Goal: Transaction & Acquisition: Purchase product/service

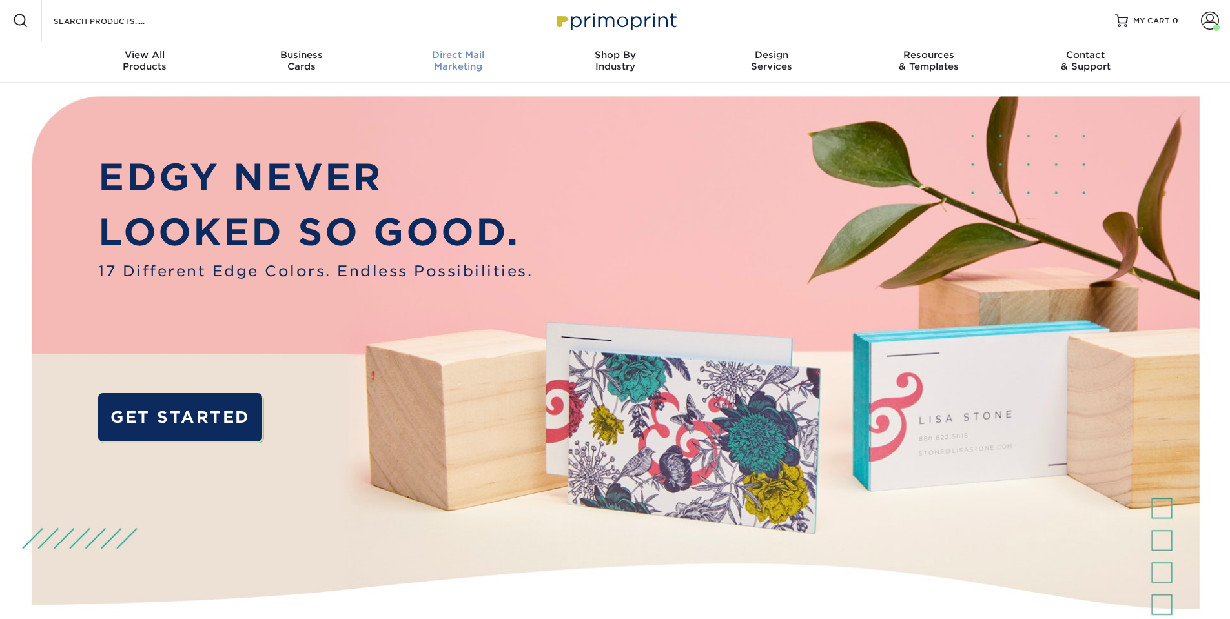
click at [450, 72] on div "Direct Mail Marketing" at bounding box center [458, 60] width 157 height 23
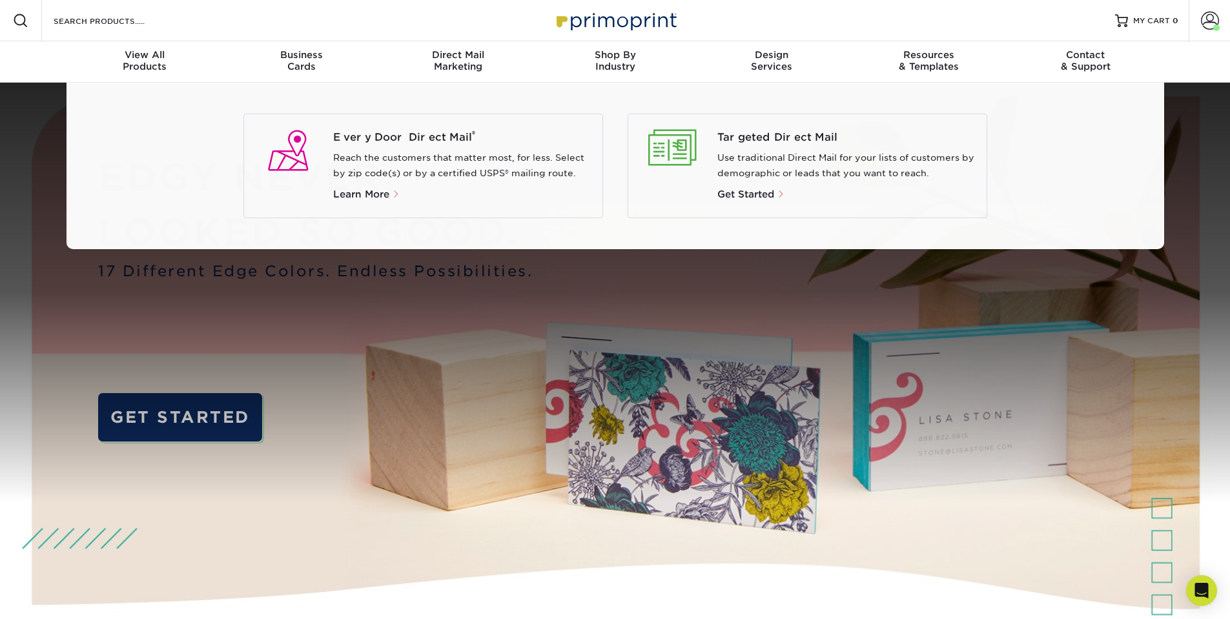
click at [356, 325] on div at bounding box center [615, 293] width 1230 height 420
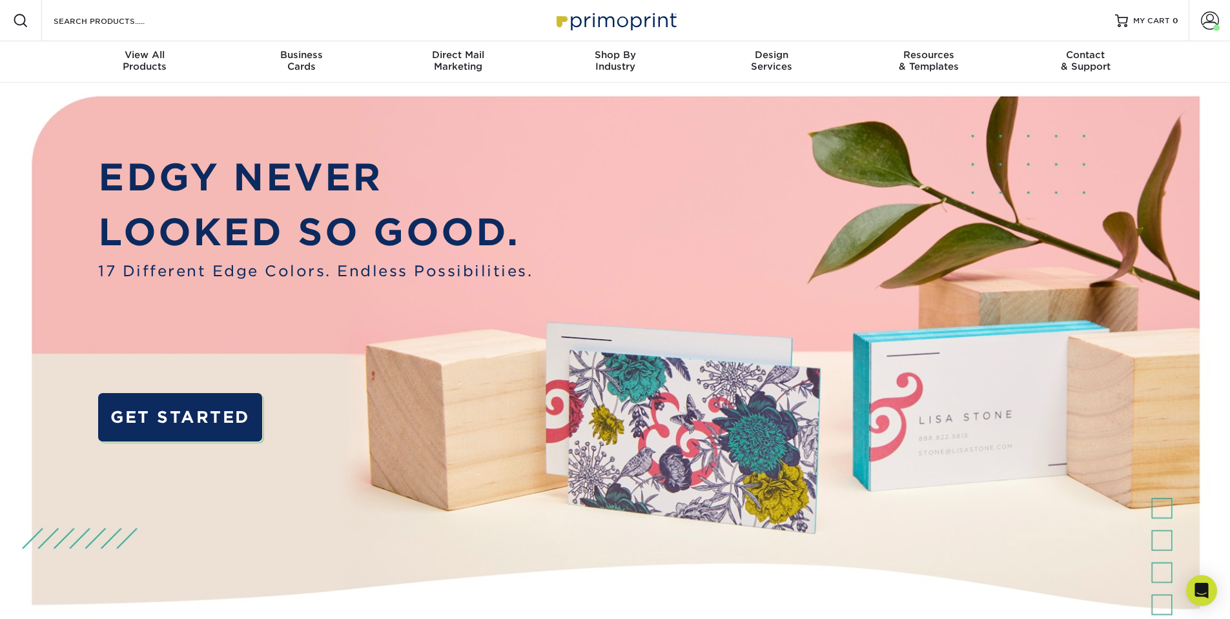
click at [138, 1] on div "Search Products" at bounding box center [110, 20] width 136 height 41
click at [123, 13] on input "Search Products" at bounding box center [115, 20] width 126 height 15
paste input "4-x-6-16pt-mattedull-finish-postcards-w-spot-uv-on-both-sides"
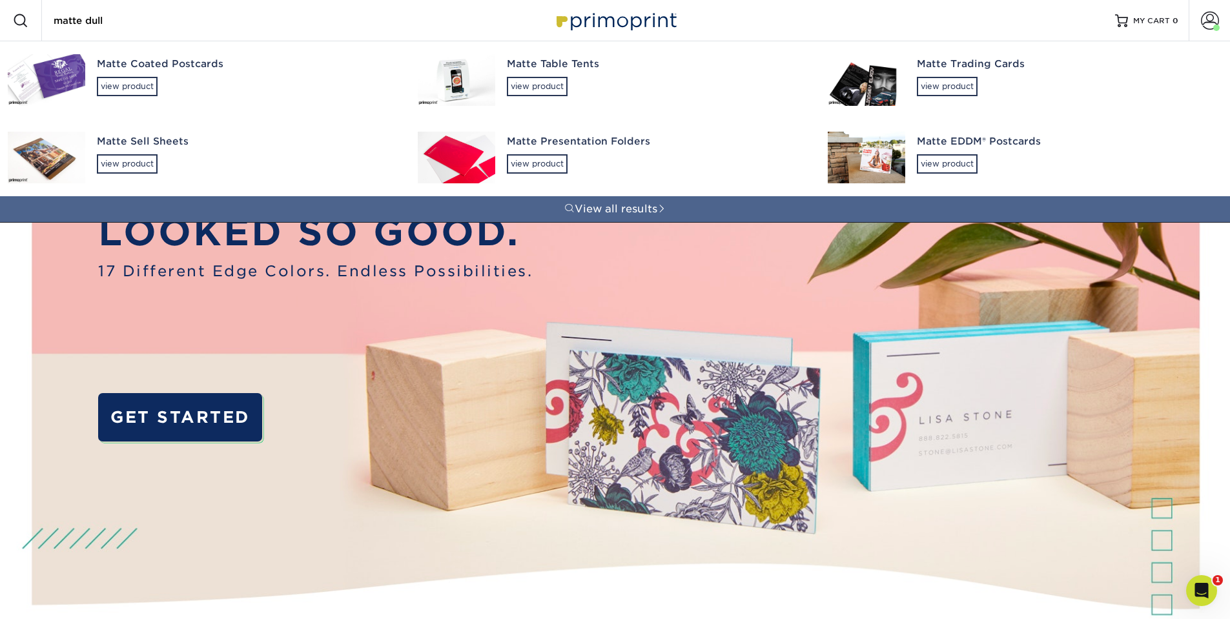
type input "matte"
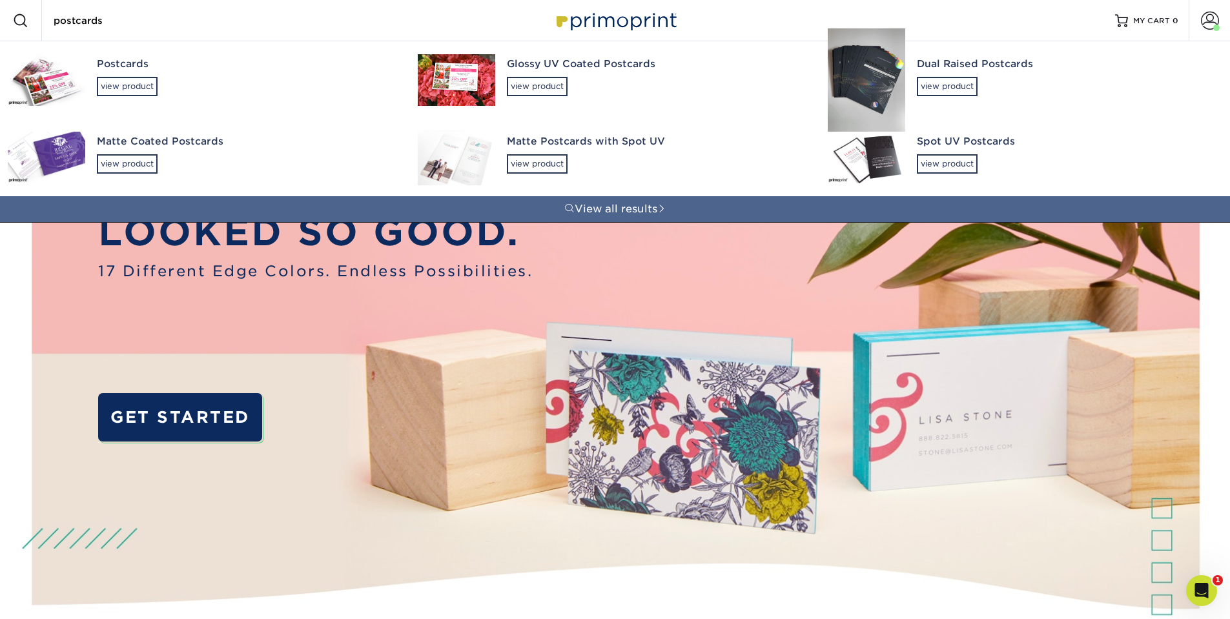
type input "postcards"
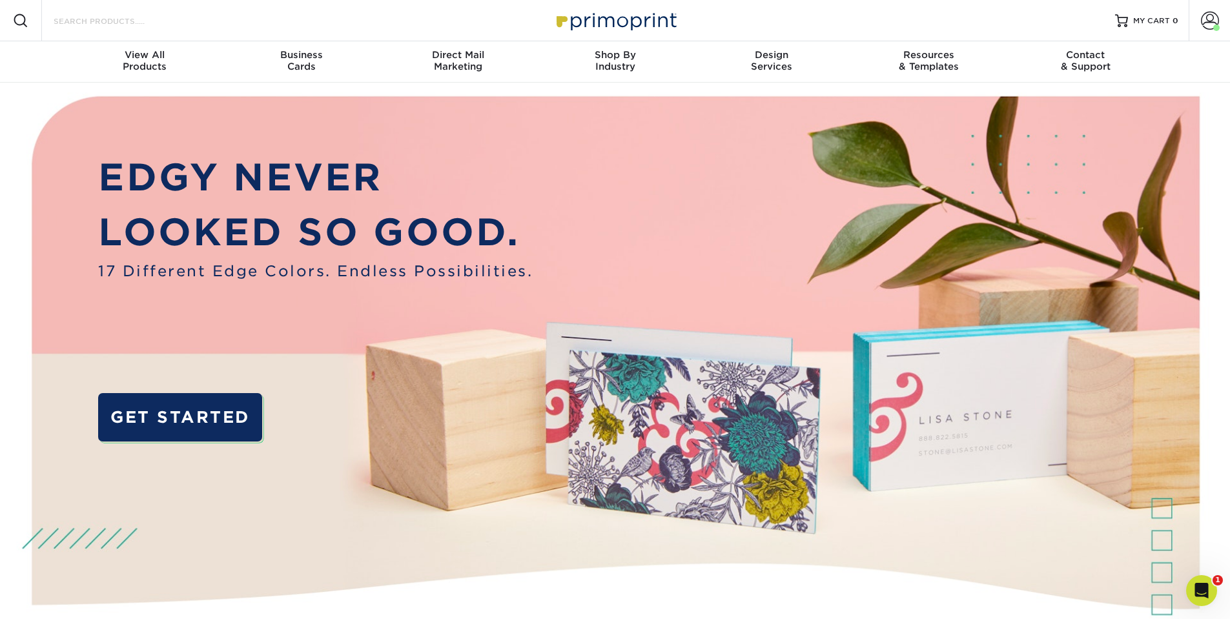
click at [145, 14] on input "Search Products" at bounding box center [115, 20] width 126 height 15
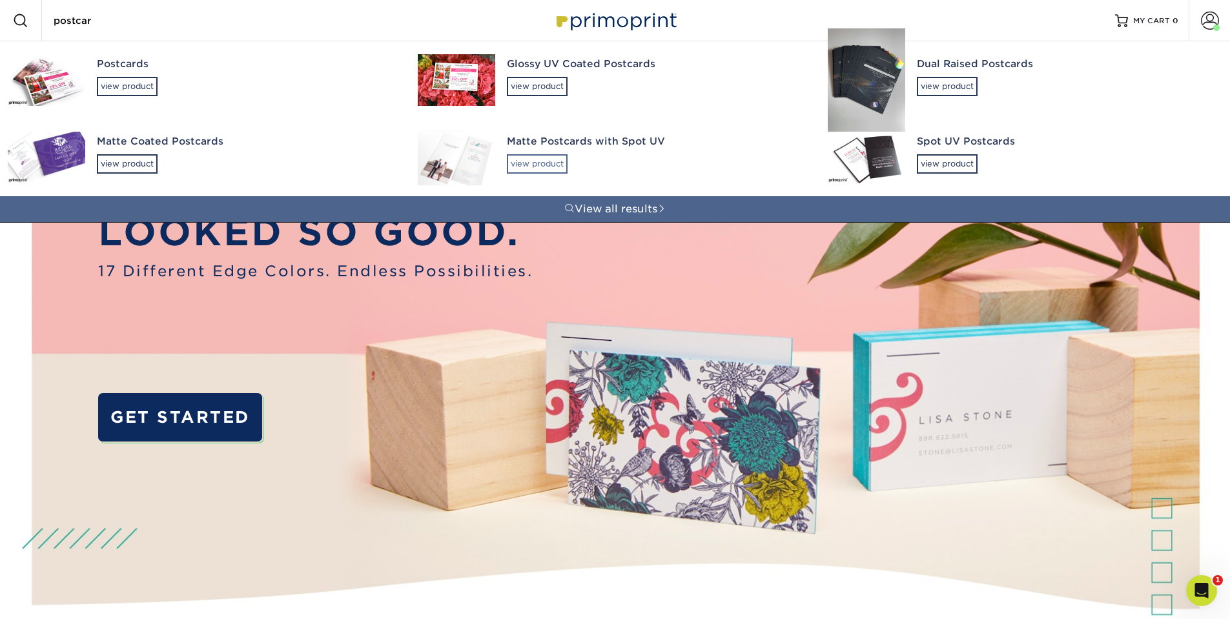
type input "postcar"
click at [527, 162] on div "view product" at bounding box center [537, 163] width 61 height 19
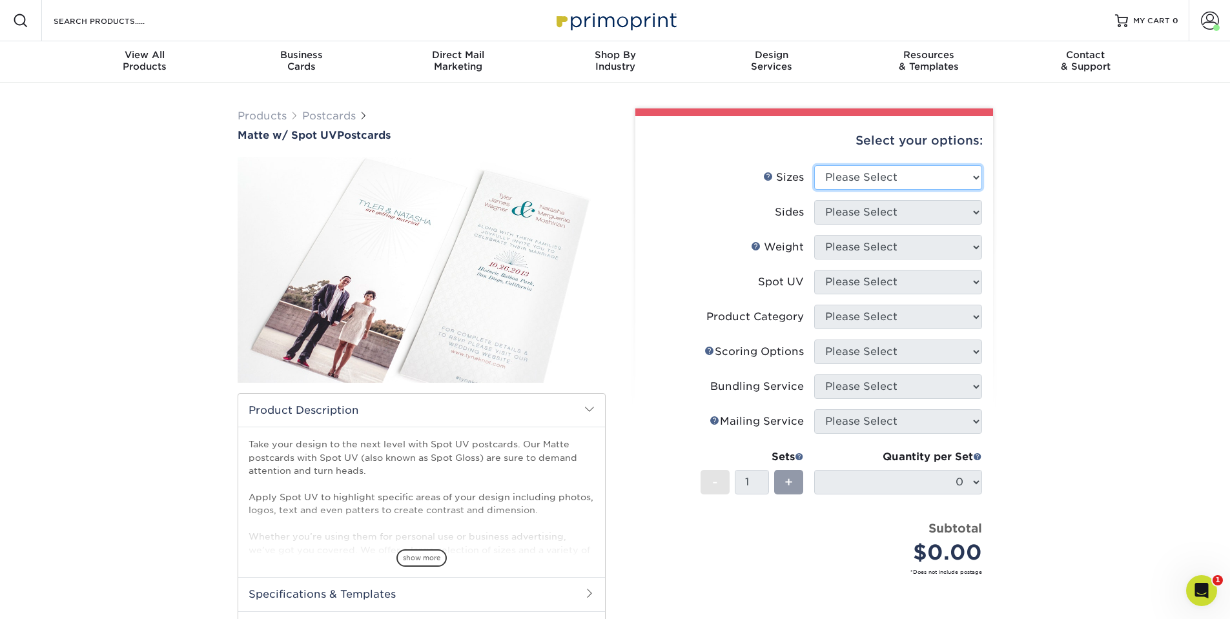
select select "4.00x6.00"
click at [814, 165] on select "Please Select 1.5" x 7" 2" x 6" 2" x 8" 2.12" x 5.5" 2.75" x 4.25" 2.75" x 8.5"…" at bounding box center [898, 177] width 168 height 25
click at [874, 216] on select "Please Select Print Both Sides Print Front Only" at bounding box center [898, 212] width 168 height 25
click at [861, 212] on select "Please Select Print Both Sides Print Front Only" at bounding box center [898, 212] width 168 height 25
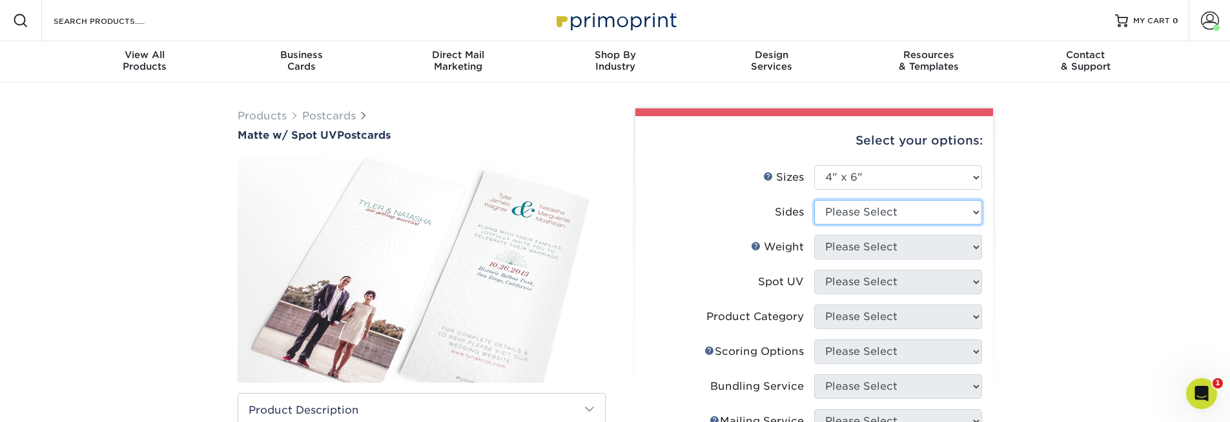
select select "13abbda7-1d64-4f25-8bb2-c179b224825d"
click at [814, 200] on select "Please Select Print Both Sides Print Front Only" at bounding box center [898, 212] width 168 height 25
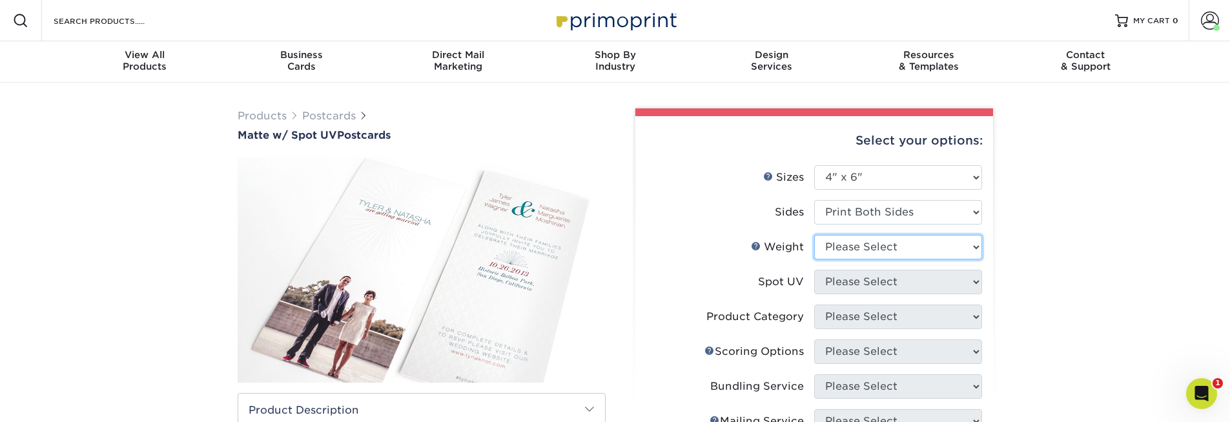
select select "16PT"
click at [814, 235] on select "Please Select 16PT" at bounding box center [898, 247] width 168 height 25
select select "0"
click at [814, 270] on select "Please Select Front and Back (Both Sides) Front Only Back Only" at bounding box center [898, 282] width 168 height 25
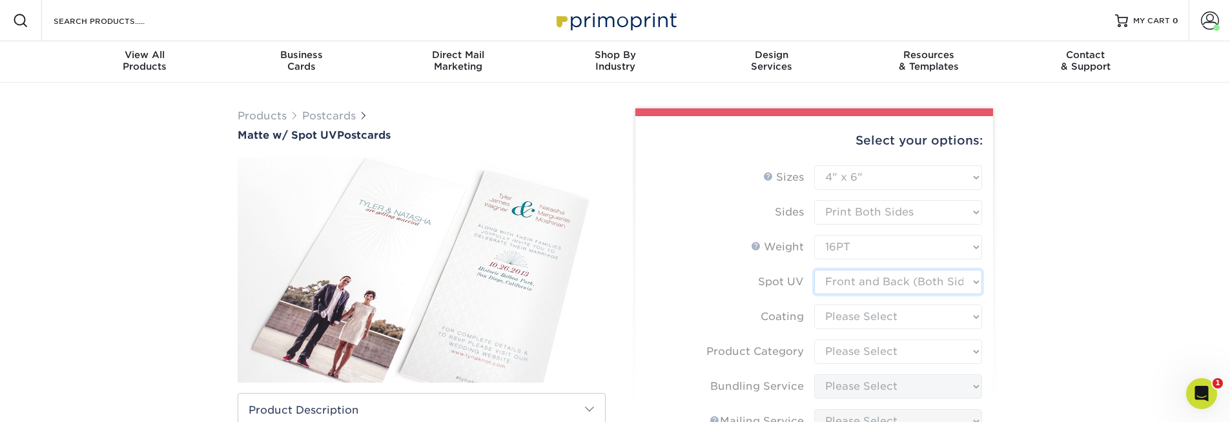
type input "c6ede760-d61c-42f5-97d8-0f8a8054448b"
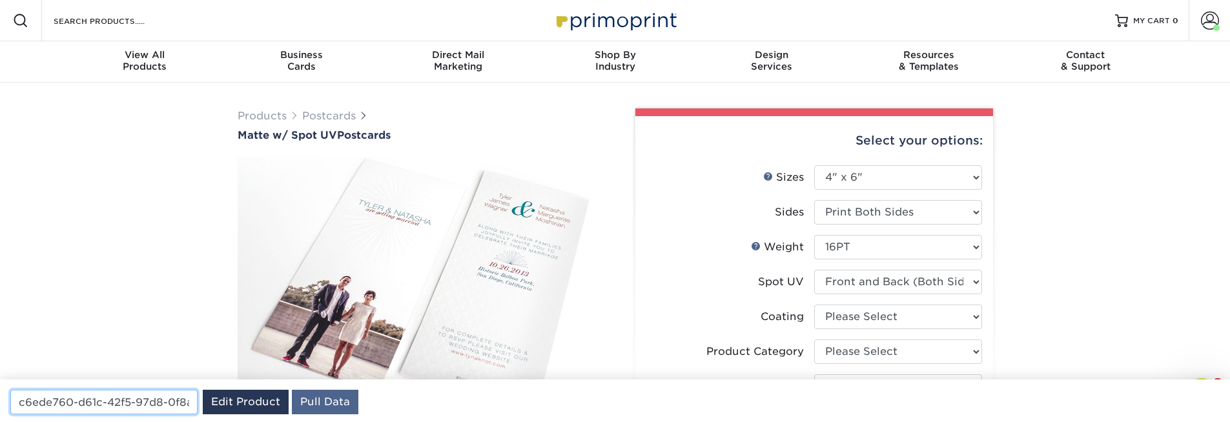
scroll to position [0, 61]
drag, startPoint x: 127, startPoint y: 405, endPoint x: 77, endPoint y: 393, distance: 51.4
click at [77, 393] on input "c6ede760-d61c-42f5-97d8-0f8a8054448b" at bounding box center [103, 402] width 187 height 25
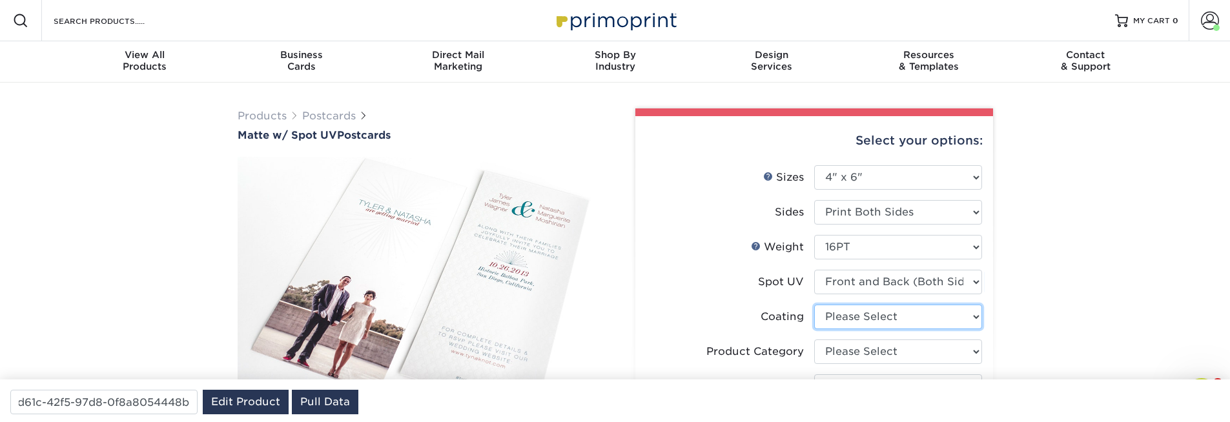
scroll to position [0, 0]
select select "121bb7b5-3b4d-429f-bd8d-bbf80e953313"
click at [814, 305] on select at bounding box center [898, 317] width 168 height 25
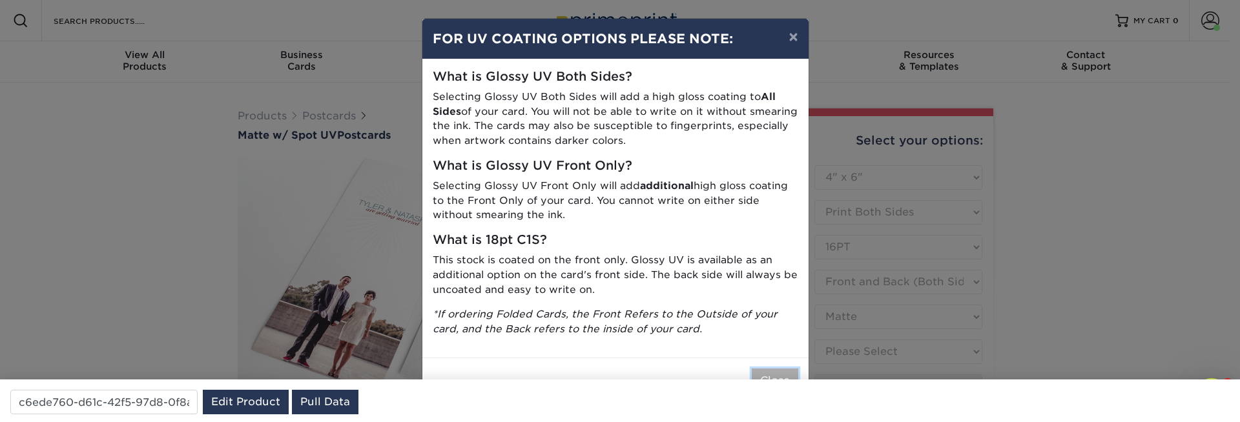
click at [775, 370] on button "Close" at bounding box center [775, 381] width 46 height 25
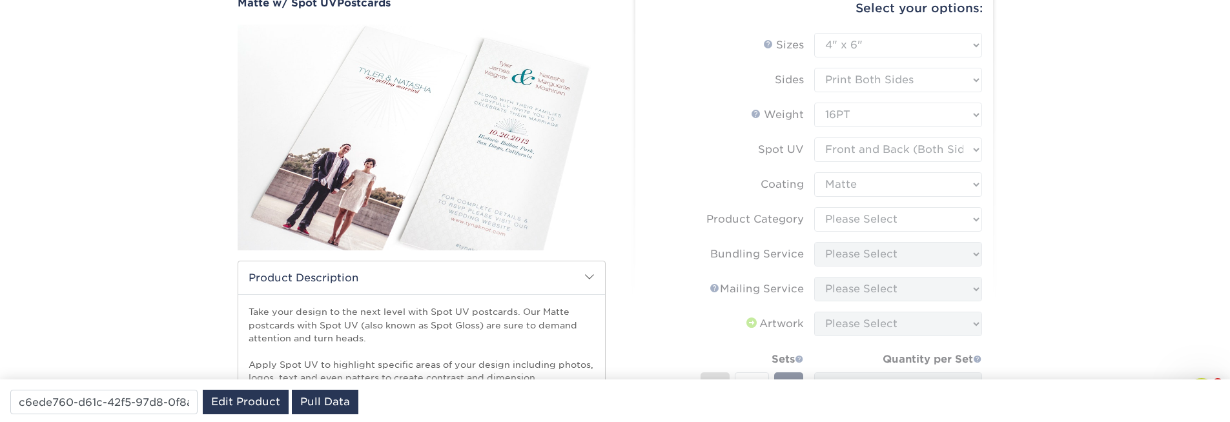
scroll to position [155, 0]
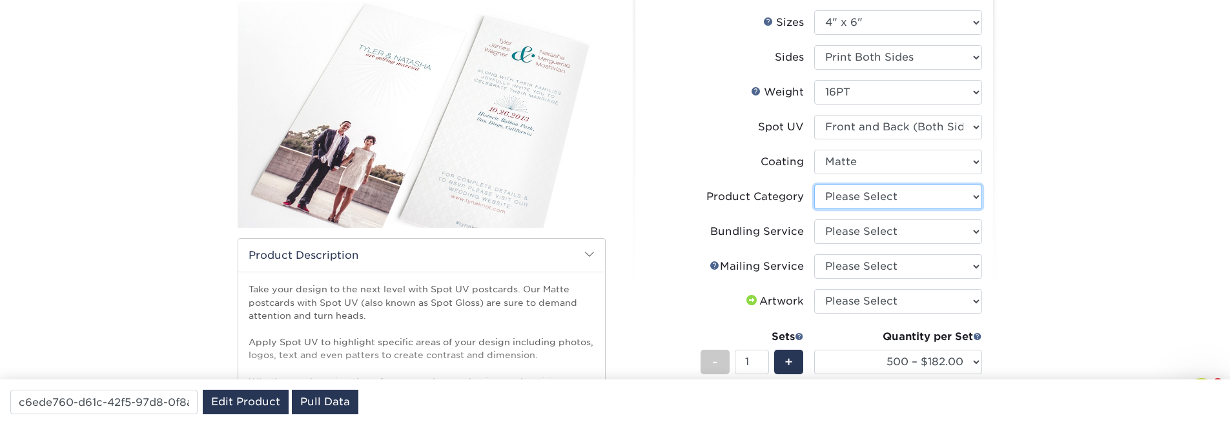
select select "9b7272e0-d6c8-4c3c-8e97-d3a1bcdab858"
click at [814, 185] on select "Please Select Postcards" at bounding box center [898, 197] width 168 height 25
select select "58689abb-25c0-461c-a4c3-a80b627d6649"
click at [814, 220] on select "Please Select No Bundling Services Yes, Bundles of 50 (+2 Days) Yes, Bundles of…" at bounding box center [898, 232] width 168 height 25
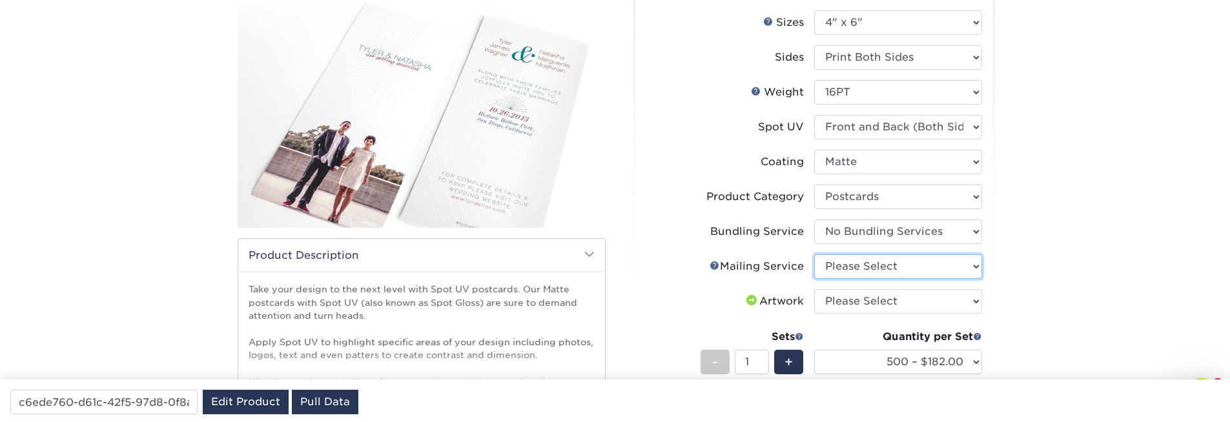
select select "3e5e9bdd-d78a-4c28-a41d-fe1407925ca6"
click at [814, 254] on select "Please Select No Direct Mailing Service No, I will mail/stamp/imprint Direct Ma…" at bounding box center [898, 266] width 168 height 25
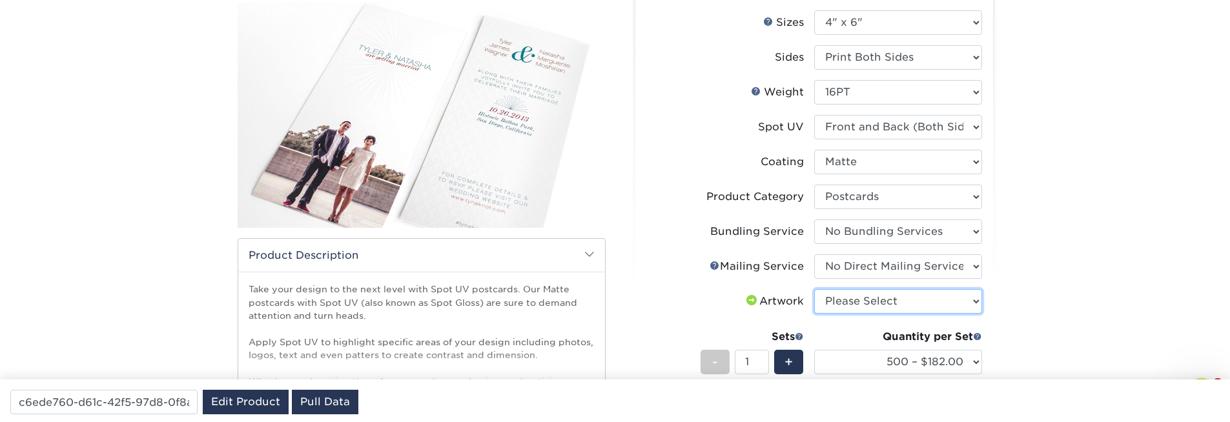
select select "upload"
click at [814, 289] on select "Please Select I will upload files I need a design - $150" at bounding box center [898, 301] width 168 height 25
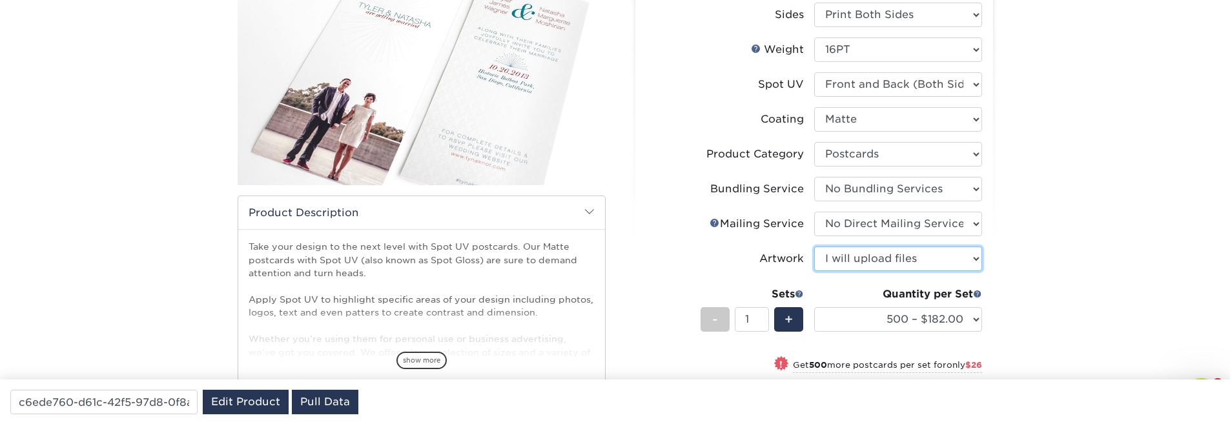
scroll to position [232, 0]
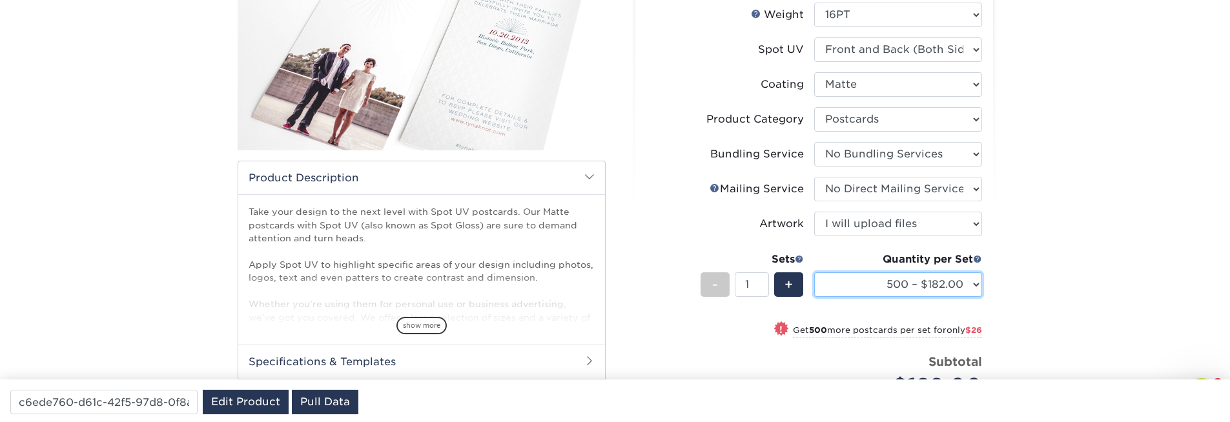
select select "1000 – $208.00"
click at [814, 272] on select "500 – $182.00 1000 – $208.00 2500 – $314.00 5000 – $370.00 10000 – $736.00 1500…" at bounding box center [898, 284] width 168 height 25
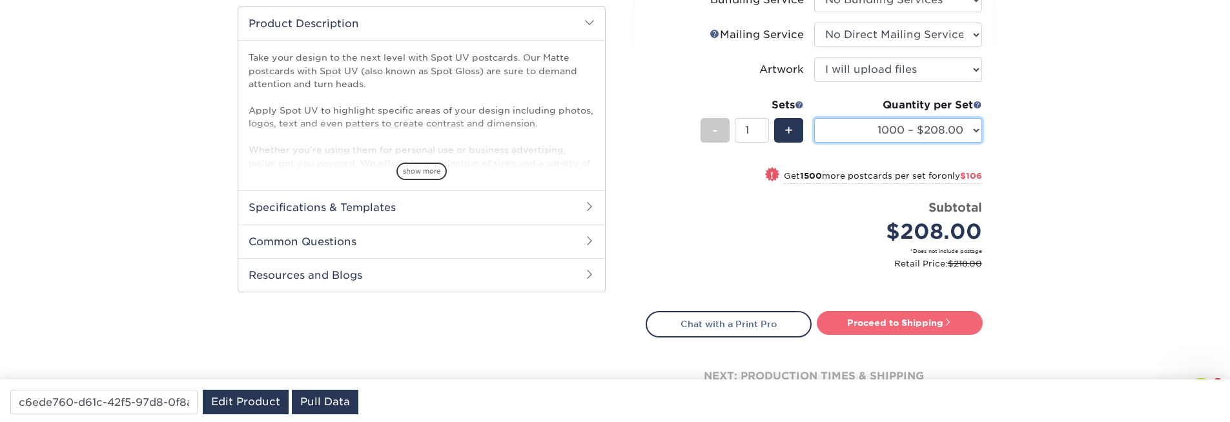
scroll to position [387, 0]
click at [873, 333] on link "Proceed to Shipping" at bounding box center [900, 322] width 166 height 23
type input "Set 1"
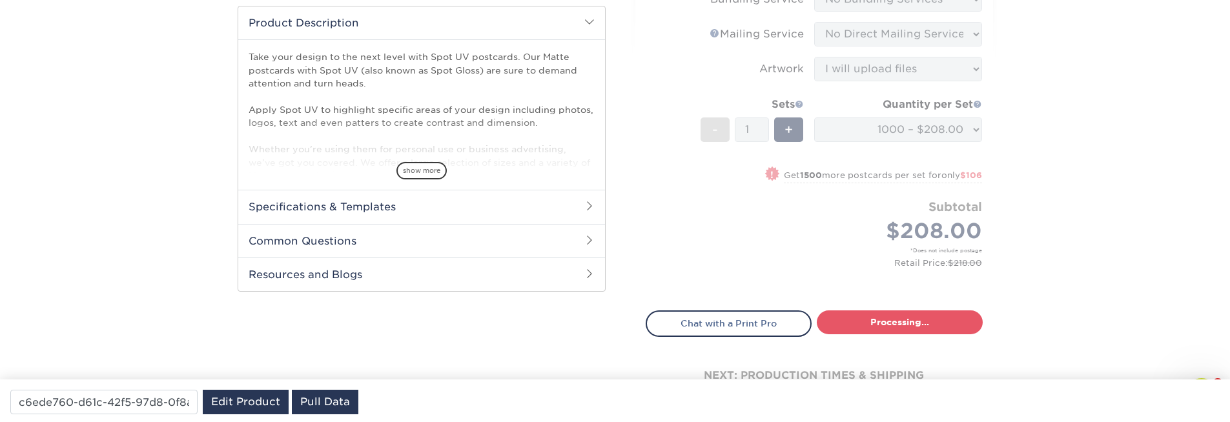
select select "c78a59e1-0713-421c-b09e-89b512ad164a"
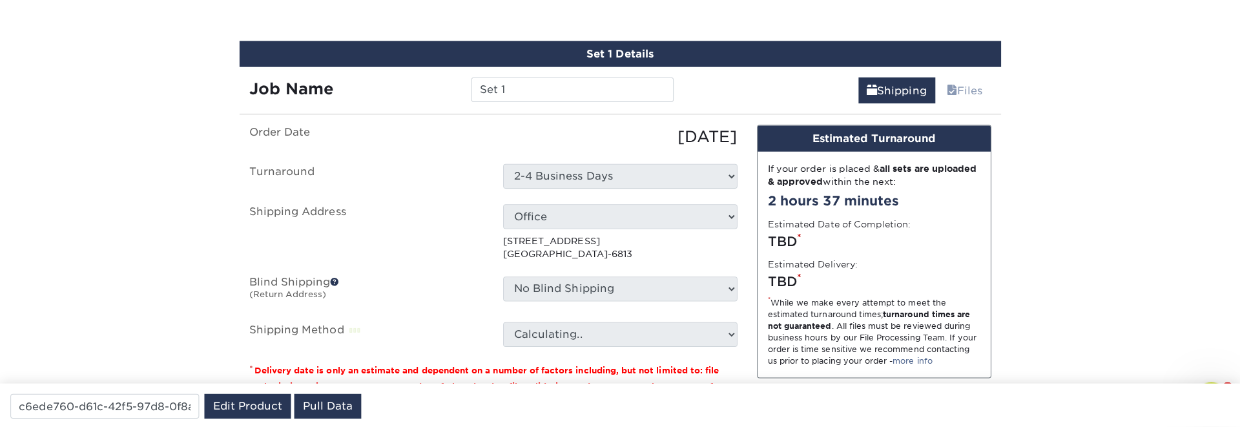
scroll to position [733, 0]
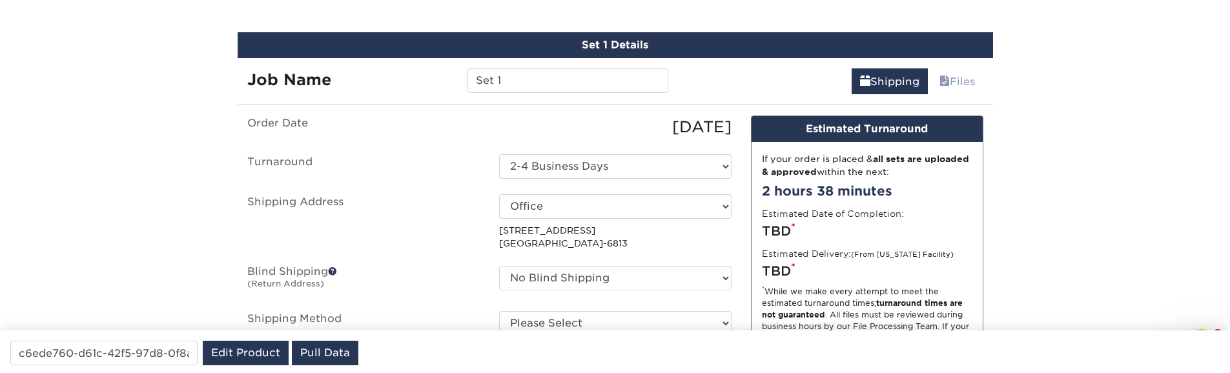
click at [580, 331] on div "c6ede760-d61c-42f5-97d8-0f8a8054448b Edit Product Pull Data" at bounding box center [615, 352] width 1230 height 43
drag, startPoint x: 594, startPoint y: 315, endPoint x: 63, endPoint y: 276, distance: 532.8
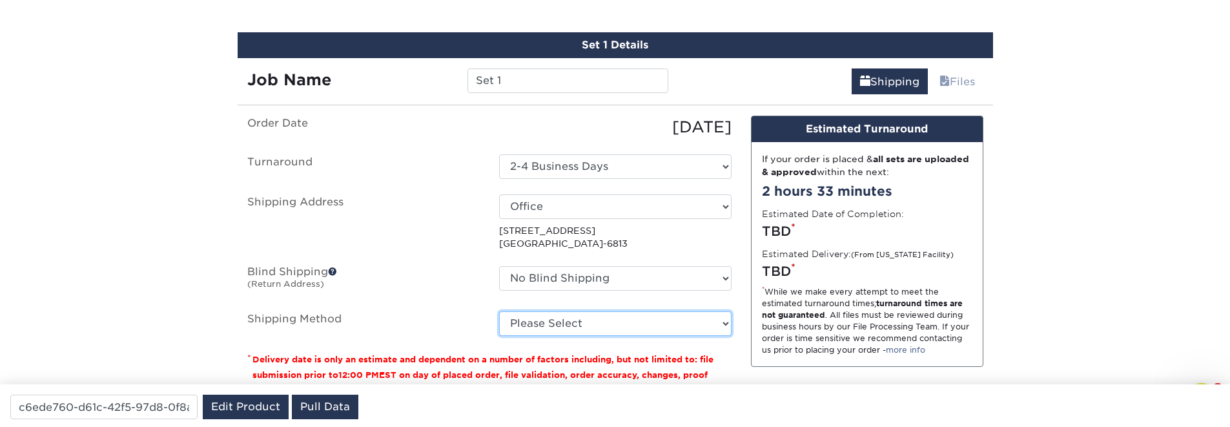
drag, startPoint x: 628, startPoint y: 325, endPoint x: 537, endPoint y: 209, distance: 147.2
click at [537, 209] on ul "Order Date 09/23/2025 Turnaround Select One 2-4 Business Days Shipping Address …" at bounding box center [489, 226] width 484 height 220
select select "newaddress"
click at [499, 194] on select "Select One ambiguos address asd Canada Florida Generic Terms Testing Home Home …" at bounding box center [615, 206] width 232 height 25
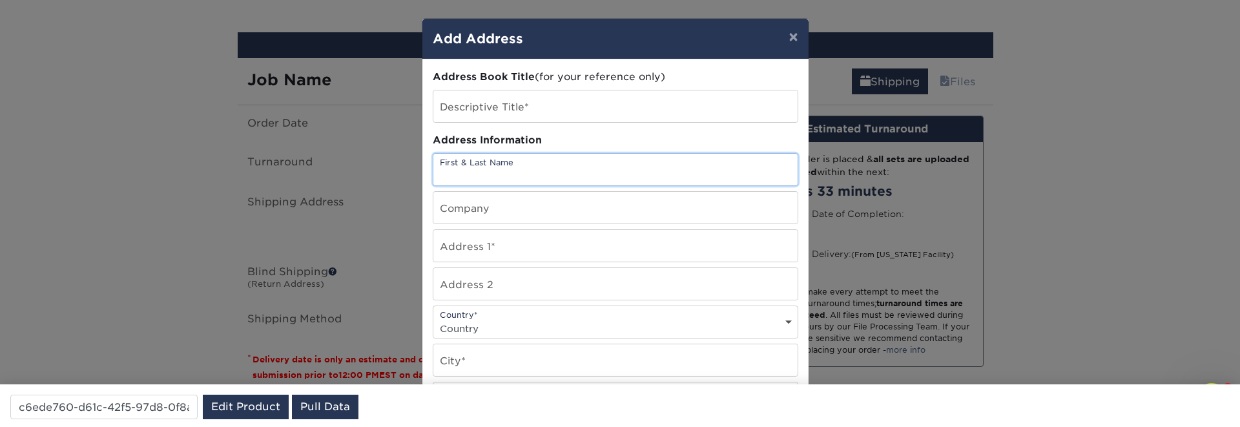
click at [495, 166] on input "text" at bounding box center [615, 170] width 364 height 32
paste input "McKenzie Thompson"
type input "McKenzie Thompson"
click at [502, 211] on input "text" at bounding box center [615, 208] width 364 height 32
paste input "Outsider Supply"
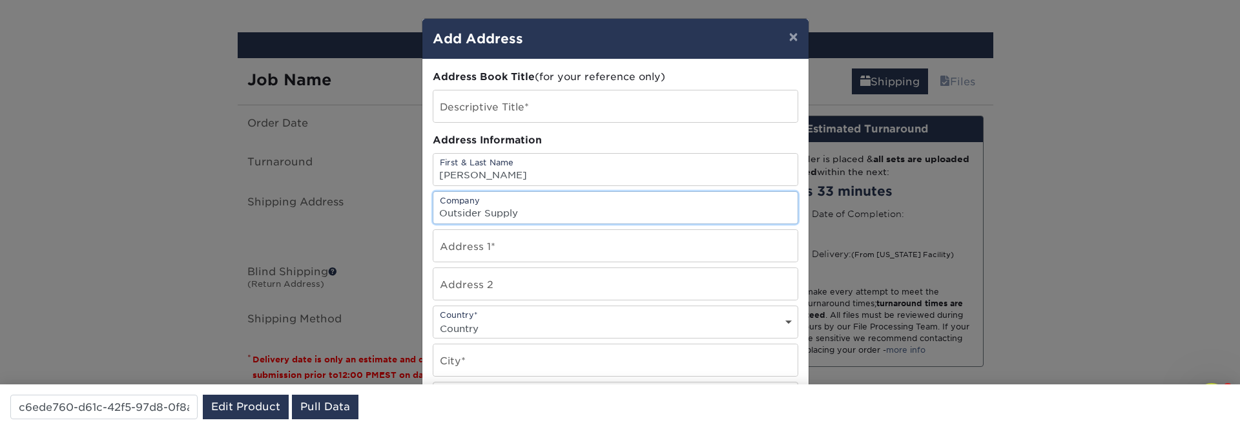
type input "Outsider Supply"
click at [495, 245] on input "text" at bounding box center [615, 246] width 364 height 32
paste input "PO Box 1344"
type input "PO Box 1344"
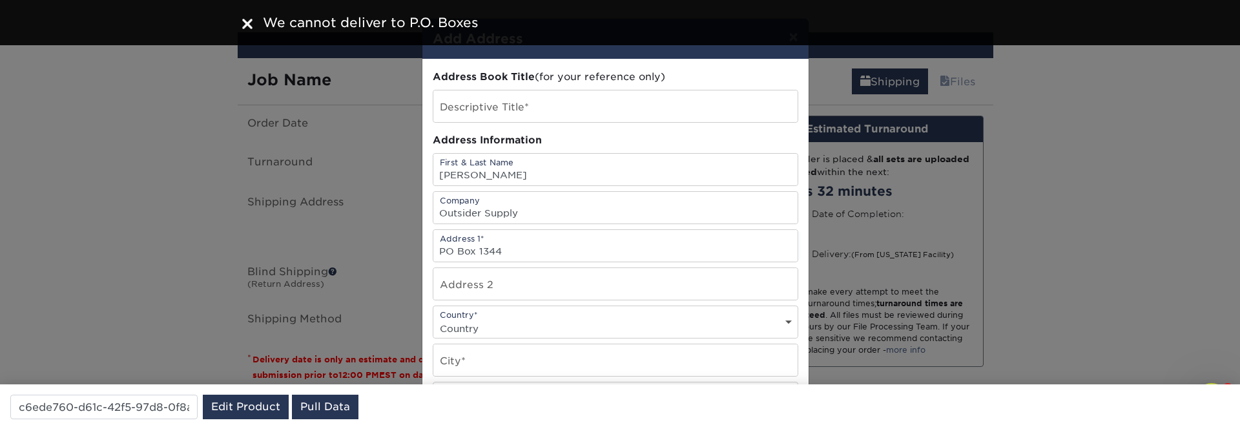
click at [498, 327] on select "Country United States Canada ----------------------------- Afghanistan Albania …" at bounding box center [615, 328] width 364 height 19
select select "US"
click at [433, 319] on select "Country United States Canada ----------------------------- Afghanistan Albania …" at bounding box center [615, 328] width 364 height 19
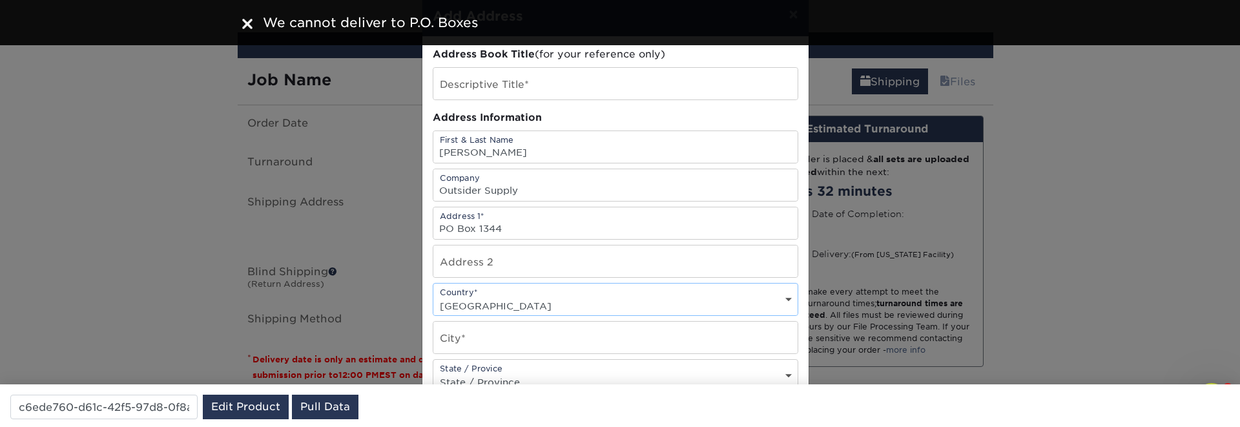
scroll to position [77, 0]
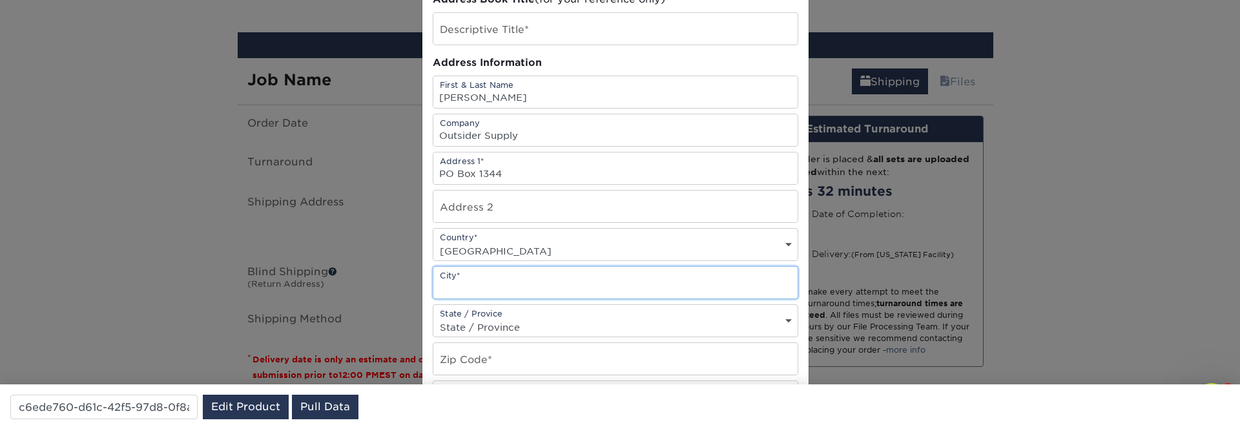
click at [475, 280] on input "text" at bounding box center [615, 283] width 364 height 32
paste input "Highlands"
type input "Highlands"
click at [503, 331] on select "State / Province Alabama Alaska Arizona Arkansas California Colorado Connecticu…" at bounding box center [615, 327] width 364 height 19
select select "NC"
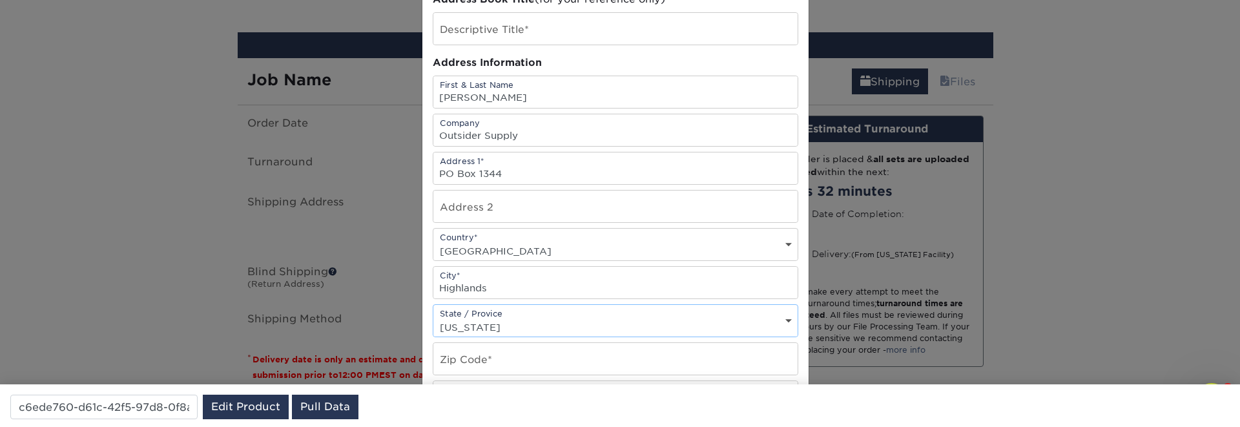
click at [433, 318] on select "State / Province Alabama Alaska Arizona Arkansas California Colorado Connecticu…" at bounding box center [615, 327] width 364 height 19
click at [492, 354] on input "text" at bounding box center [615, 359] width 364 height 32
paste input "28741"
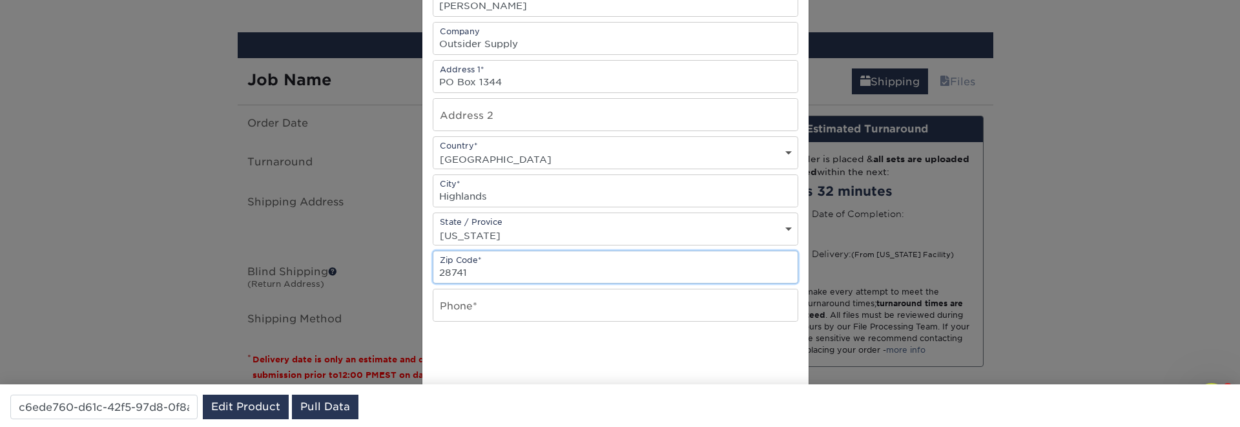
scroll to position [232, 0]
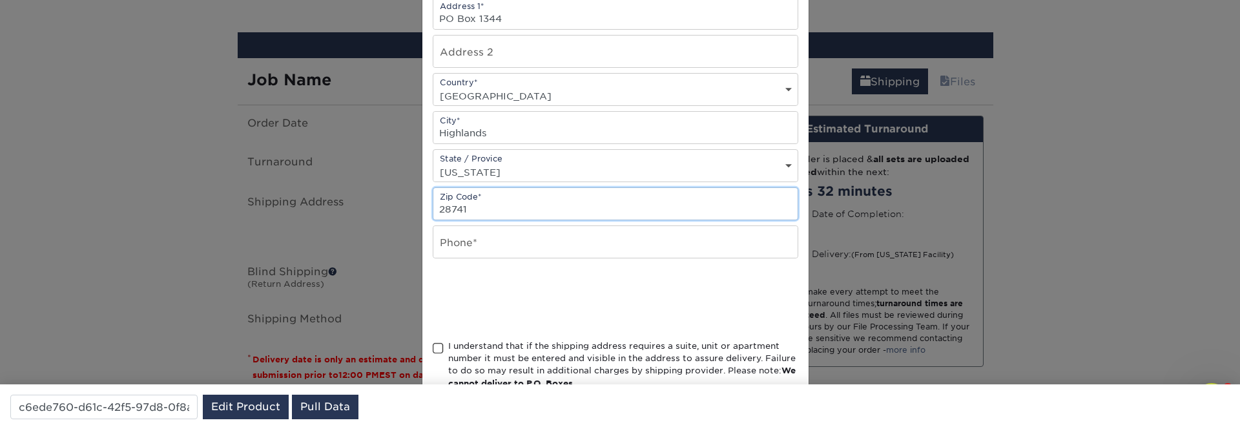
type input "28741"
click at [498, 231] on input "text" at bounding box center [615, 242] width 364 height 32
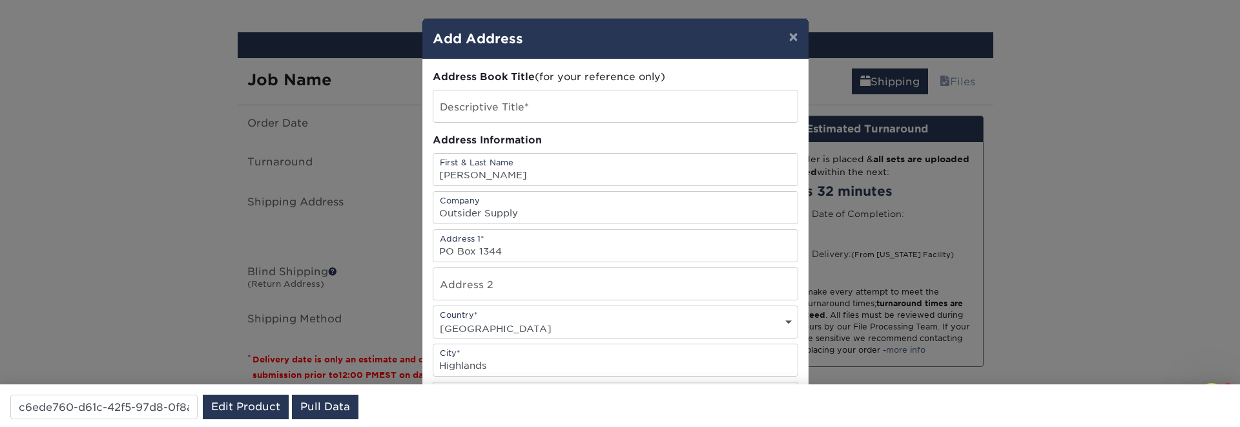
type input "123456789"
click at [459, 177] on input "McKenzie Thompson" at bounding box center [615, 170] width 364 height 32
click at [459, 178] on input "McKenzie Thompson" at bounding box center [615, 170] width 364 height 32
click at [537, 183] on input "McKenzie Thompson" at bounding box center [615, 170] width 364 height 32
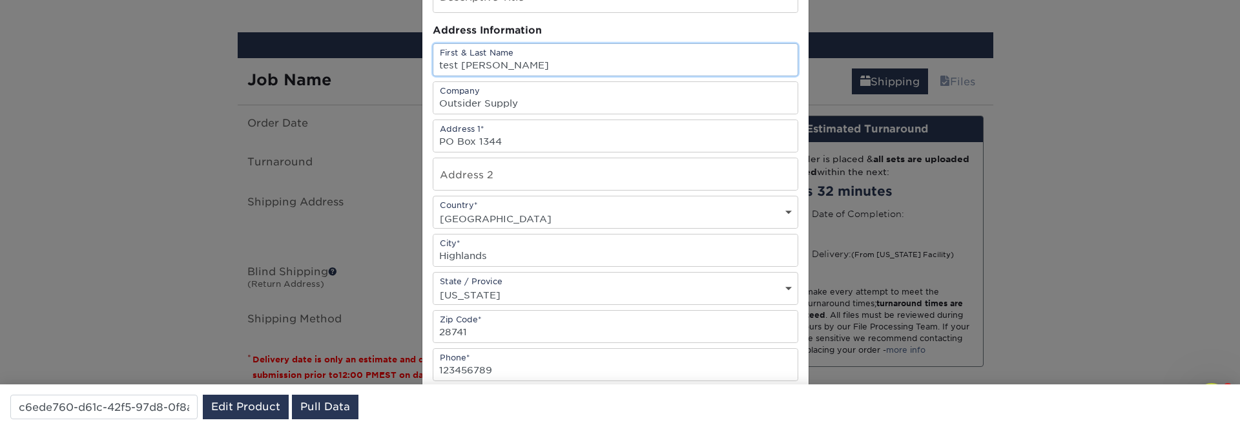
scroll to position [275, 0]
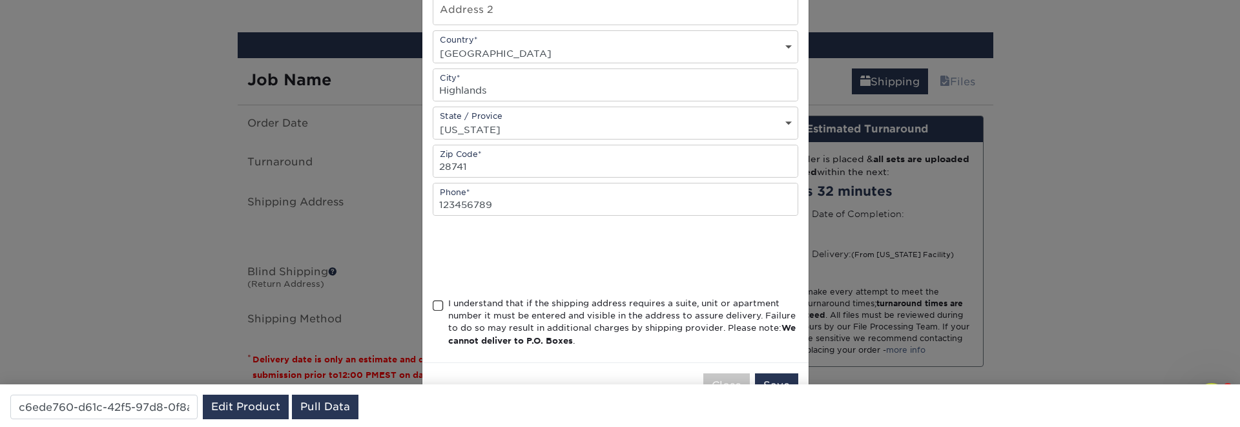
type input "test McKenzie Thompson"
click at [436, 306] on span at bounding box center [438, 306] width 11 height 12
click at [0, 0] on input "I understand that if the shipping address requires a suite, unit or apartment n…" at bounding box center [0, 0] width 0 height 0
click at [769, 378] on button "Save" at bounding box center [776, 385] width 43 height 25
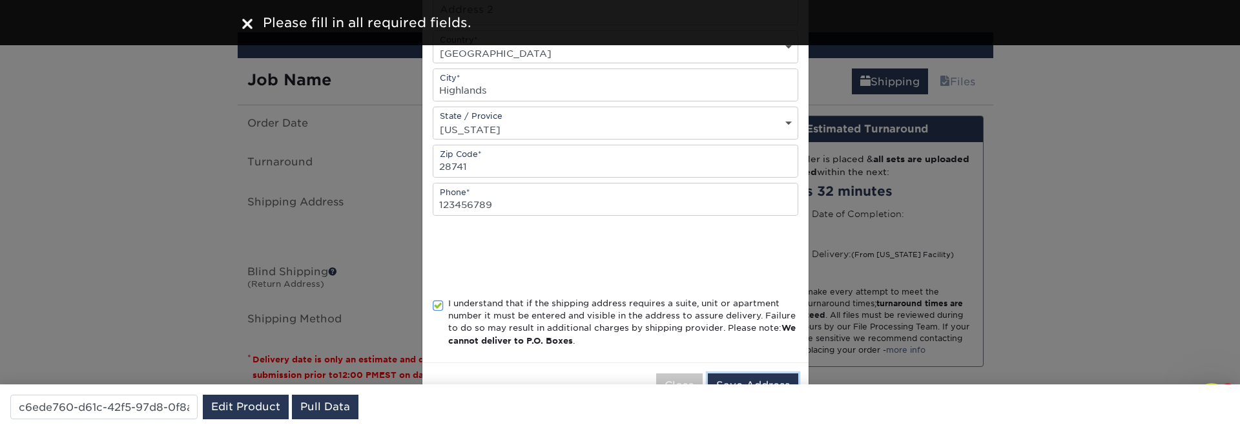
scroll to position [0, 0]
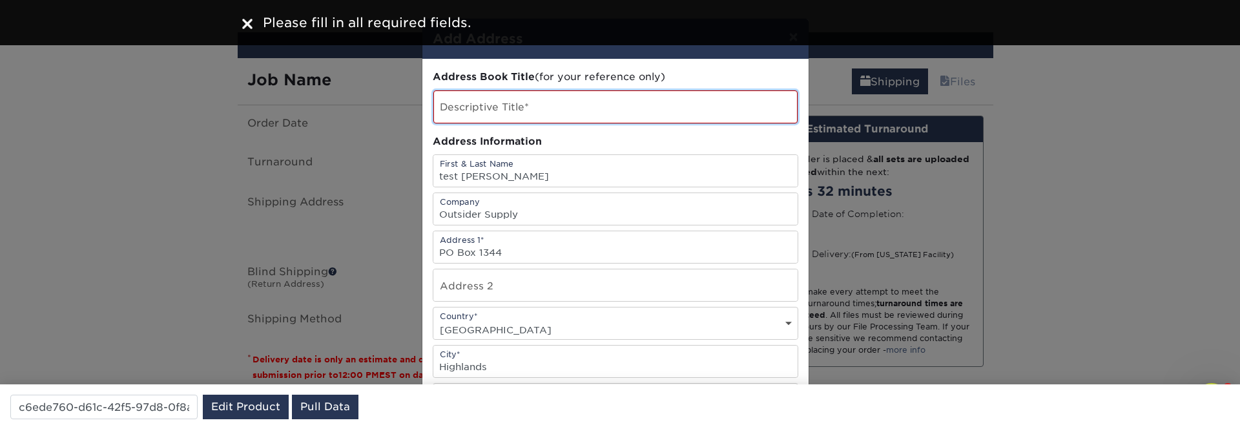
click at [481, 97] on input "text" at bounding box center [615, 106] width 364 height 33
click at [473, 113] on input "53w5" at bounding box center [615, 106] width 364 height 33
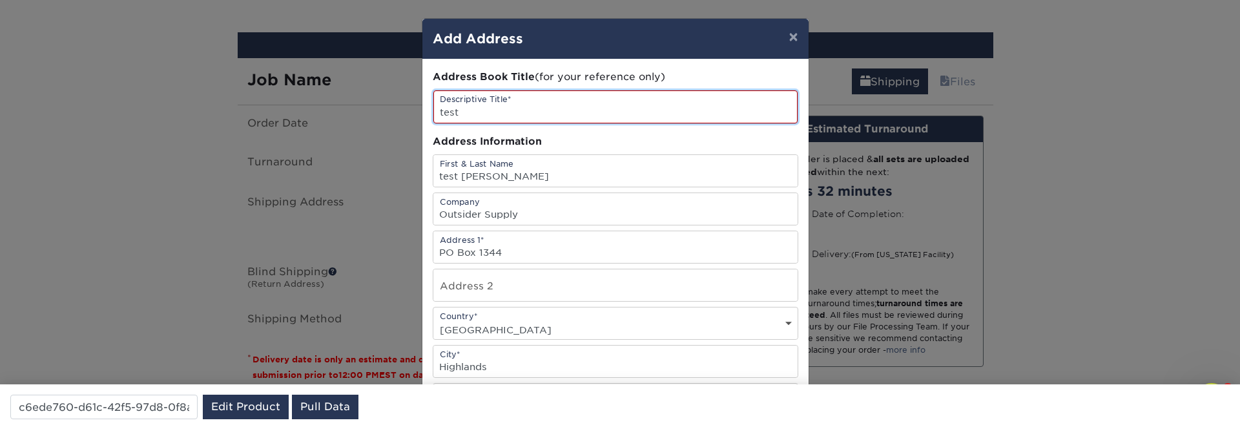
paste input "28741"
click at [498, 176] on input "test McKenzie Thompson" at bounding box center [615, 171] width 364 height 32
click at [486, 113] on input "test 28741" at bounding box center [615, 106] width 364 height 33
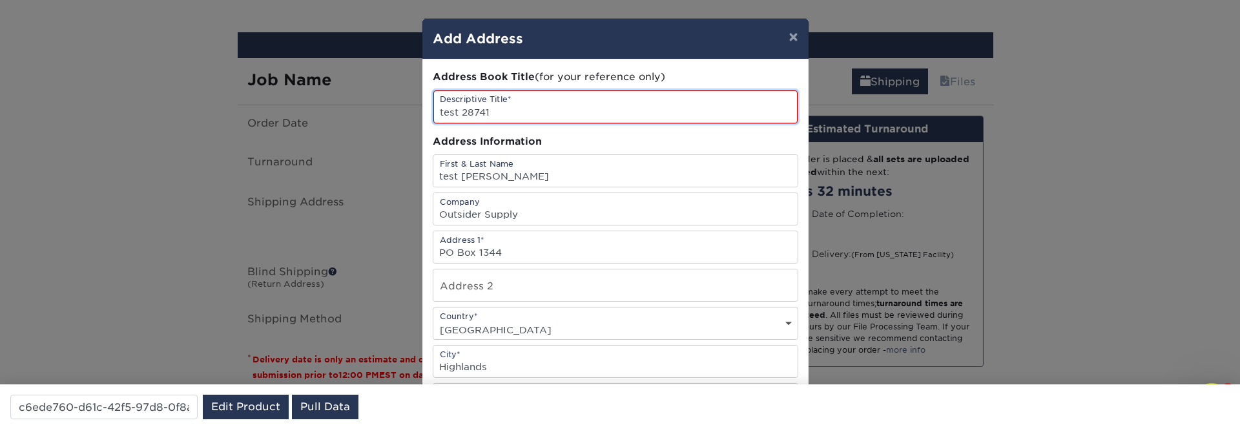
click at [486, 113] on input "test 28741" at bounding box center [615, 106] width 364 height 33
paste input "McKenzie Thompson"
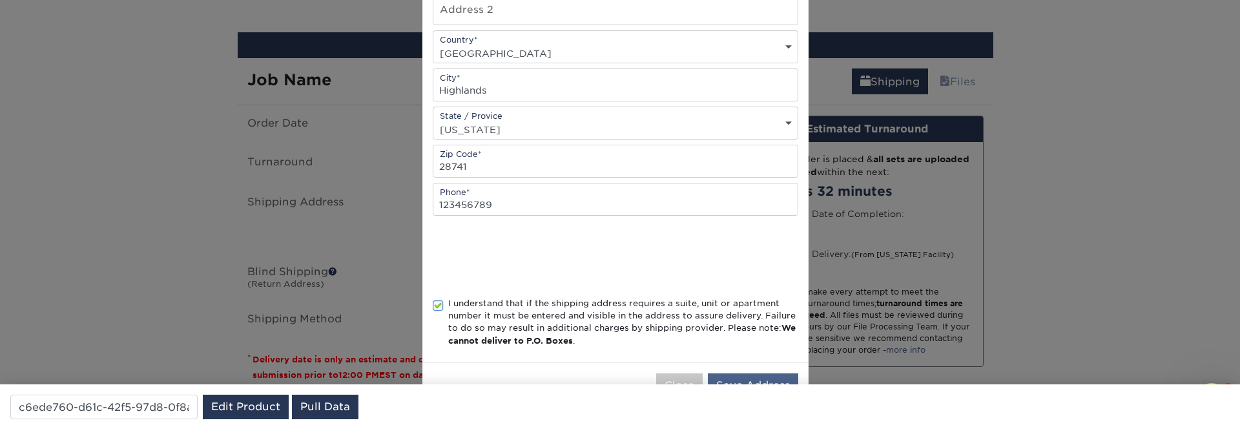
type input "test McKenzie Thompson"
click at [727, 378] on button "Save Address" at bounding box center [753, 385] width 90 height 25
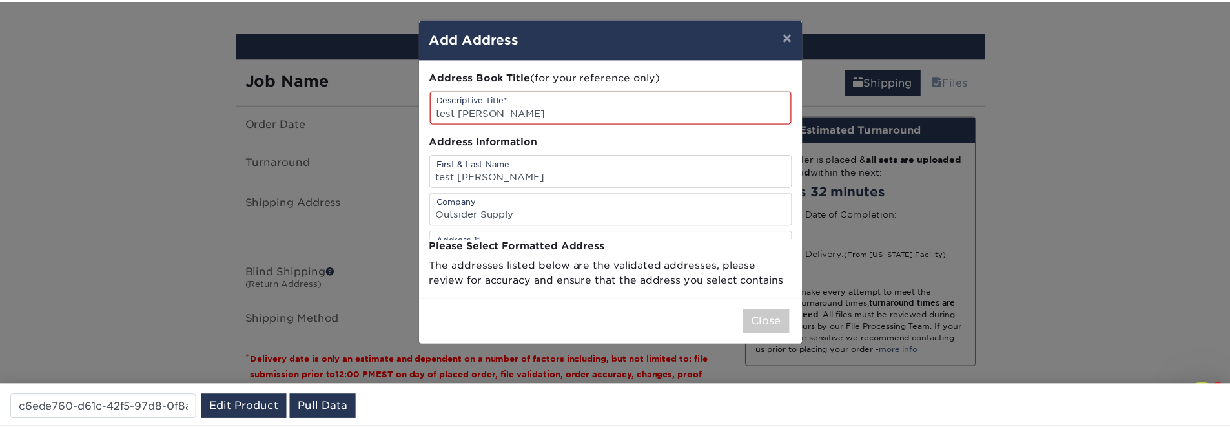
scroll to position [0, 0]
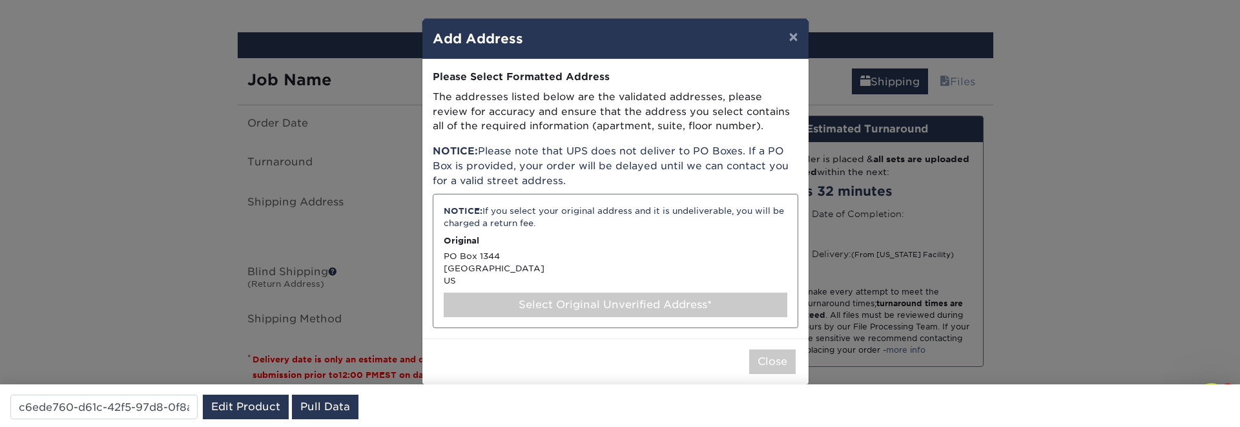
click at [596, 308] on div "Select Original Unverified Address*" at bounding box center [615, 304] width 343 height 25
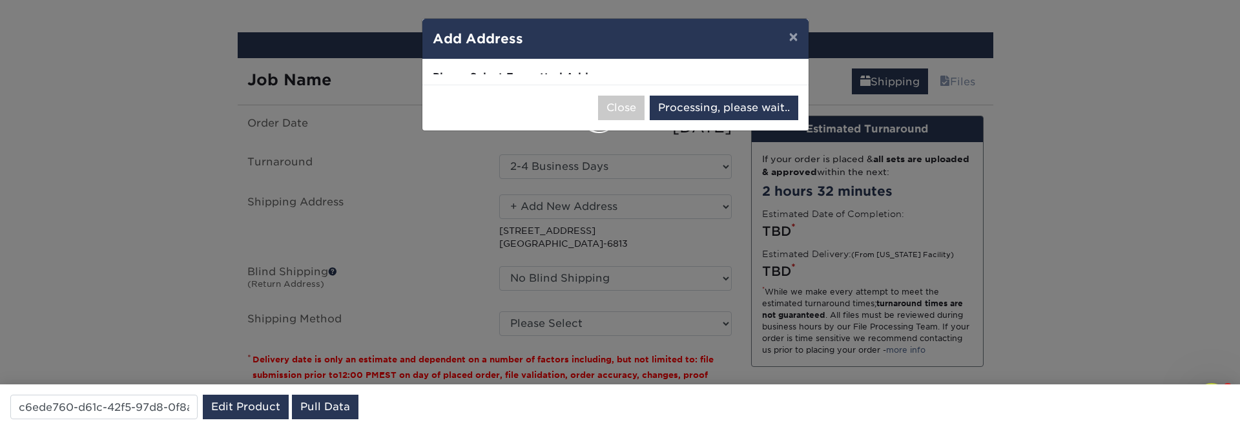
select select "286248"
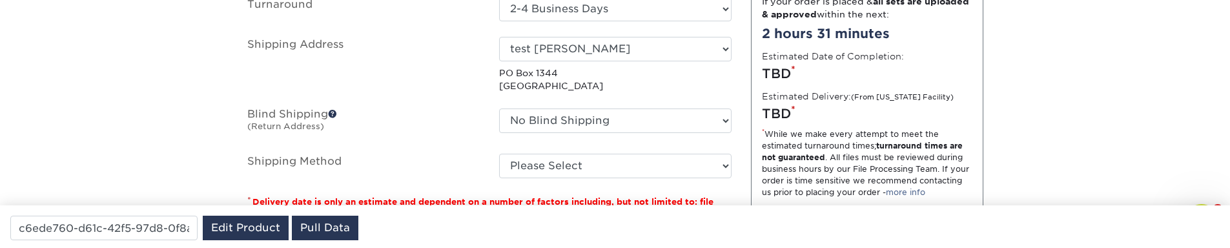
scroll to position [888, 0]
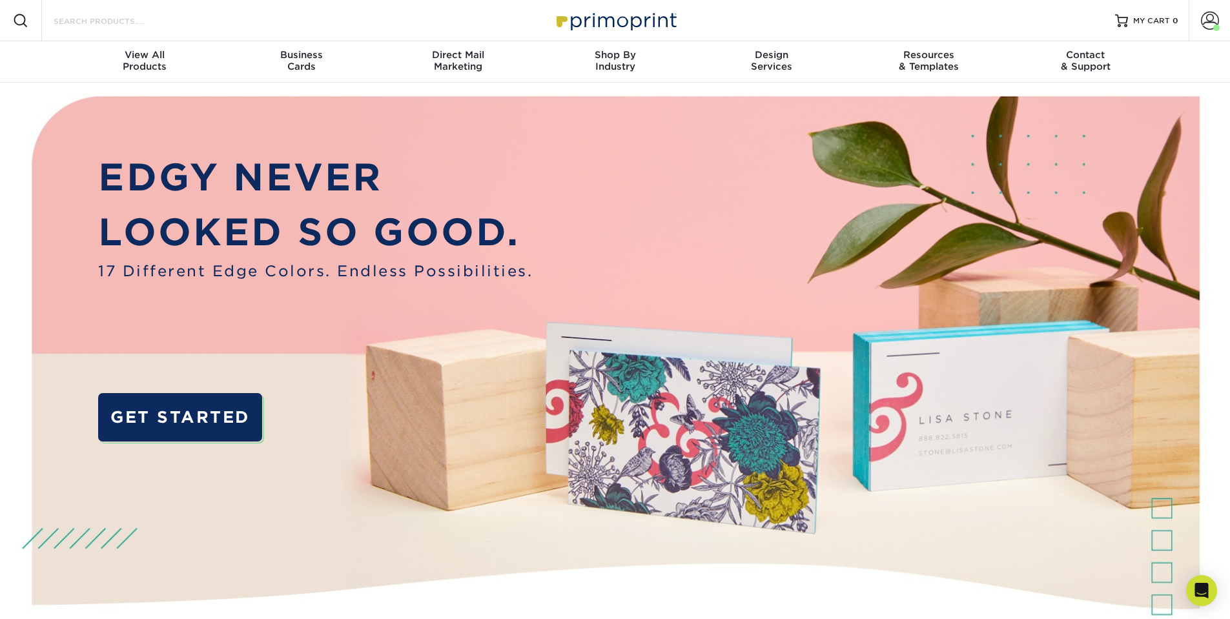
click at [132, 23] on input "Search Products" at bounding box center [115, 20] width 126 height 15
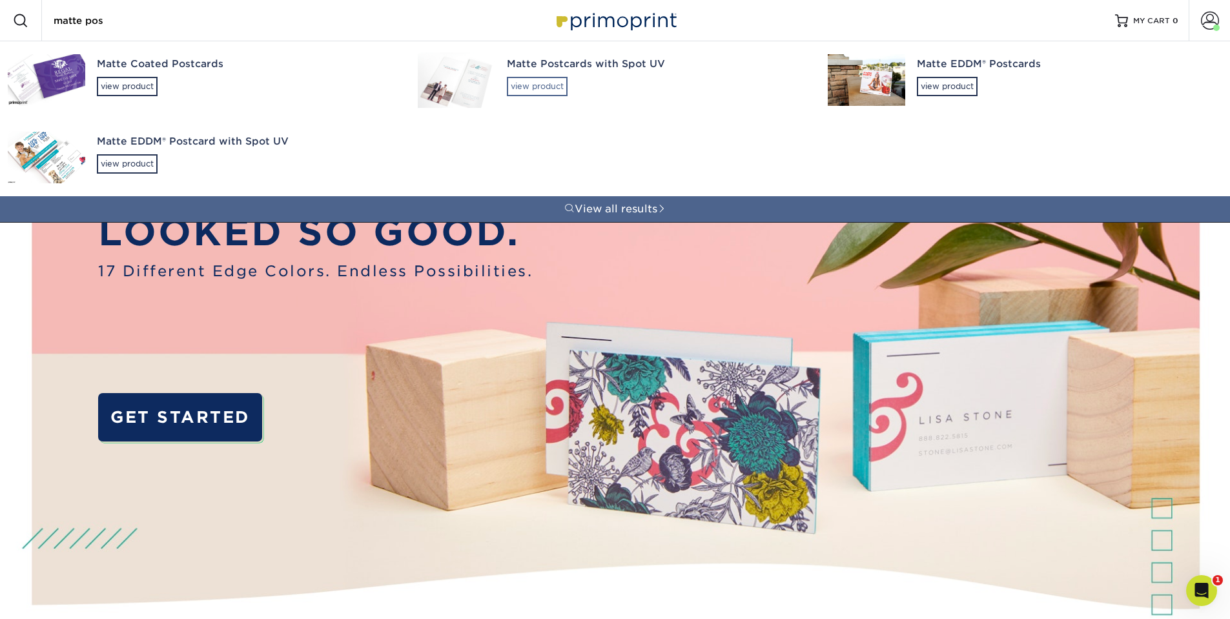
type input "matte pos"
click at [546, 84] on div "view product" at bounding box center [537, 86] width 61 height 19
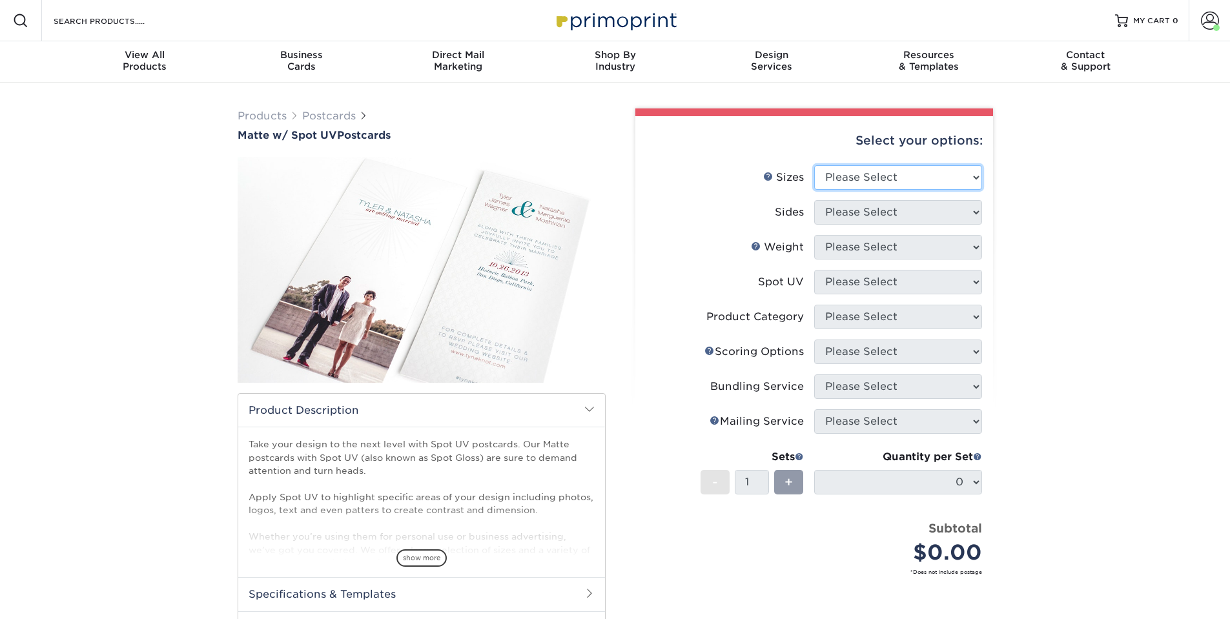
click at [877, 180] on select "Please Select 1.5" x 7" 2" x 6" 2" x 8" 2.12" x 5.5" 2.75" x 4.25" 2.75" x 8.5"…" at bounding box center [898, 177] width 168 height 25
click at [874, 176] on select "Please Select 1.5" x 7" 2" x 6" 2" x 8" 2.12" x 5.5" 2.75" x 4.25" 2.75" x 8.5"…" at bounding box center [898, 177] width 168 height 25
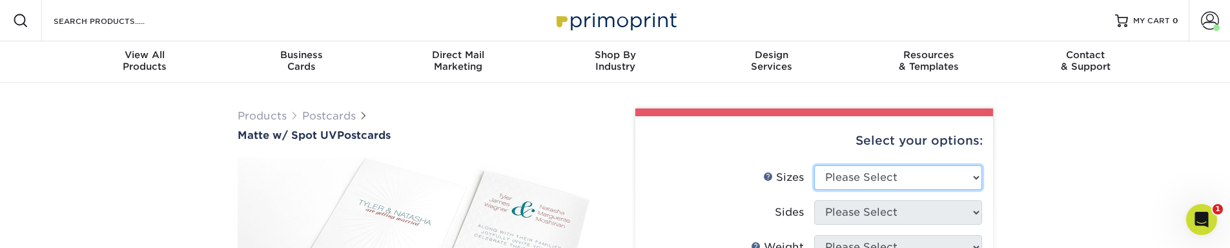
select select "4.00x6.00"
click at [814, 165] on select "Please Select 1.5" x 7" 2" x 6" 2" x 8" 2.12" x 5.5" 2.75" x 4.25" 2.75" x 8.5"…" at bounding box center [898, 177] width 168 height 25
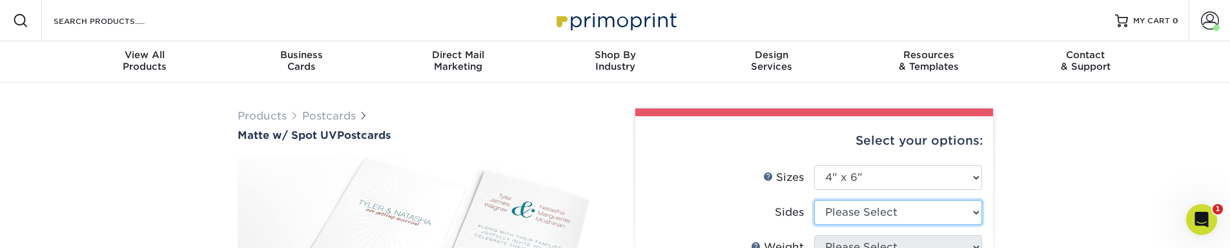
select select "13abbda7-1d64-4f25-8bb2-c179b224825d"
click at [814, 200] on select "Please Select Print Both Sides Print Front Only" at bounding box center [898, 212] width 168 height 25
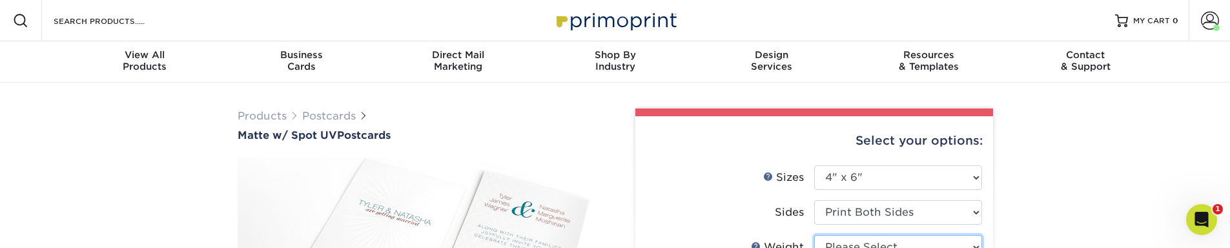
scroll to position [12, 0]
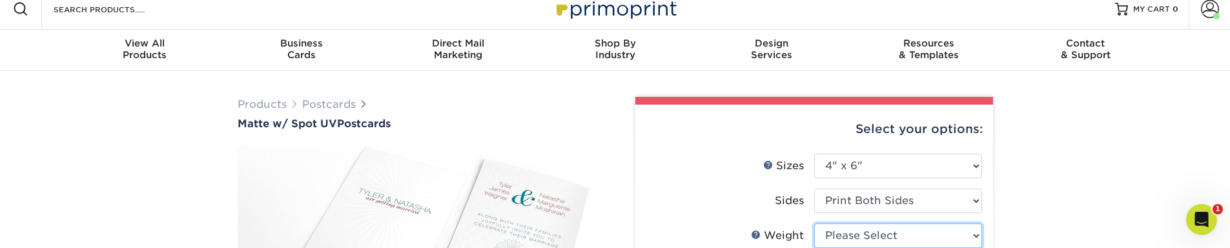
select select "16PT"
click at [814, 223] on select "Please Select 16PT" at bounding box center [898, 235] width 168 height 25
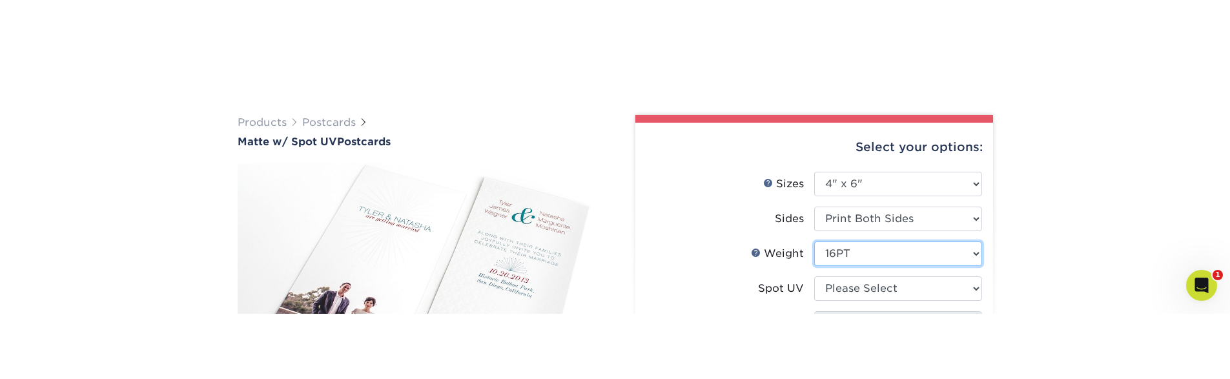
scroll to position [167, 0]
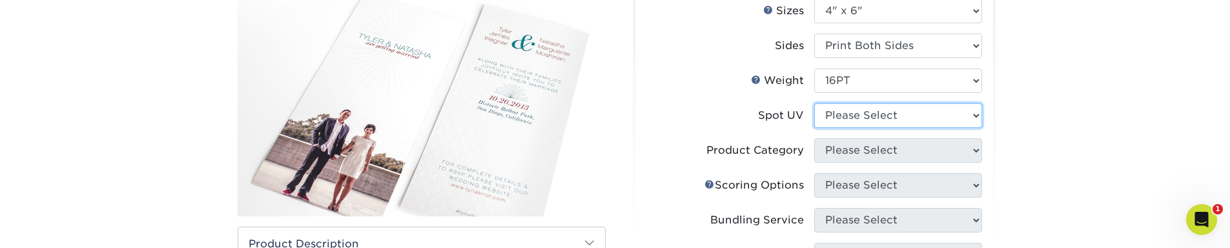
select select "0"
click at [814, 103] on select "Please Select Front and Back (Both Sides) Front Only Back Only" at bounding box center [898, 115] width 168 height 25
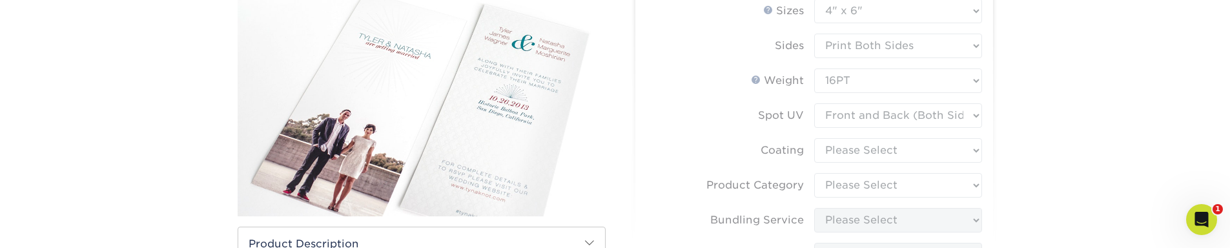
click at [865, 158] on form "Sizes Help Sizes Please Select 1.5" x 7" 2" x 6" 2" x 8" 2.12" x 5.5" 2.75" x 4…" at bounding box center [814, 219] width 337 height 440
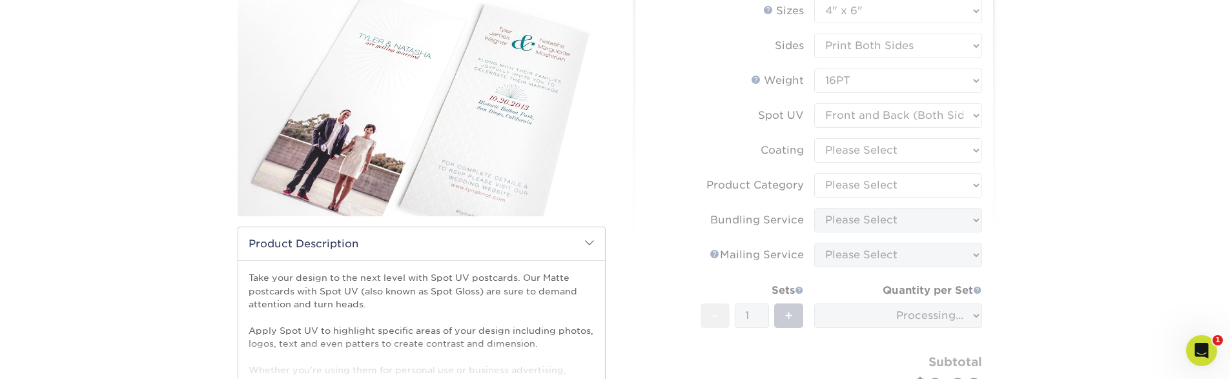
type input "c6ede760-d61c-42f5-97d8-0f8a8054448b"
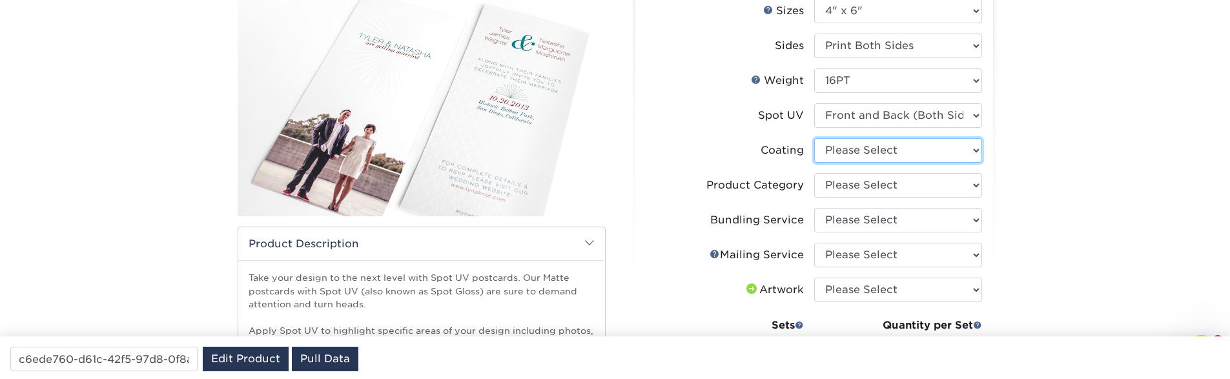
select select "121bb7b5-3b4d-429f-bd8d-bbf80e953313"
click at [814, 138] on select at bounding box center [898, 150] width 168 height 25
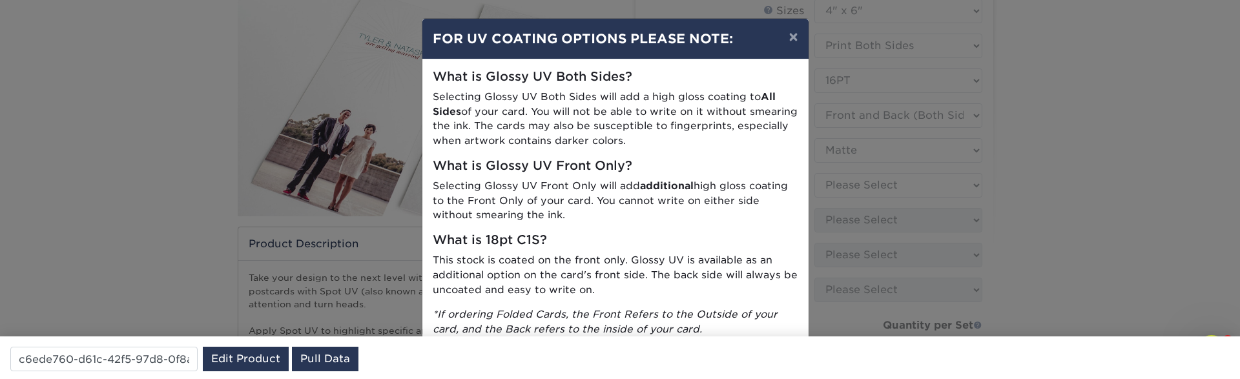
click at [875, 187] on div "× FOR UV COATING OPTIONS PLEASE NOTE: What is Glossy UV Both Sides? Selecting G…" at bounding box center [620, 189] width 1240 height 379
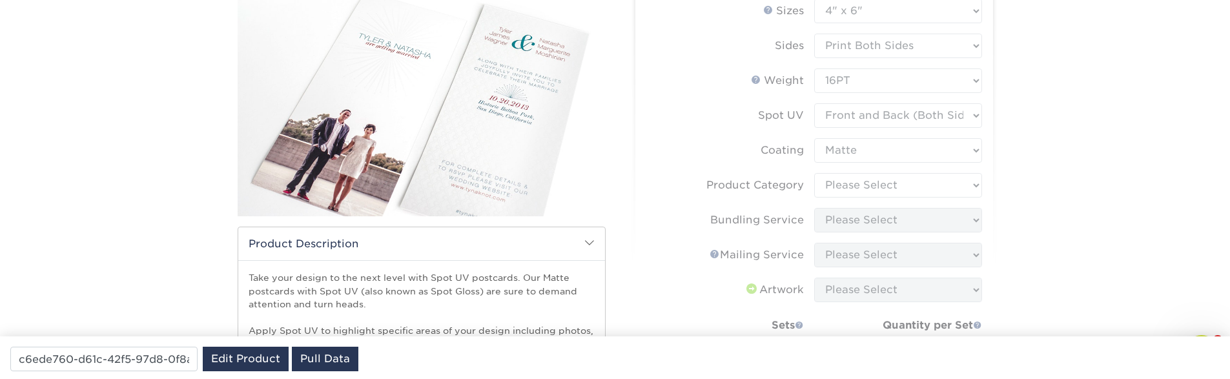
click at [875, 187] on form "Sizes Help Sizes Please Select 1.5" x 7" 2" x 6" 2" x 8" 2.12" x 5.5" 2.75" x 4…" at bounding box center [814, 242] width 337 height 487
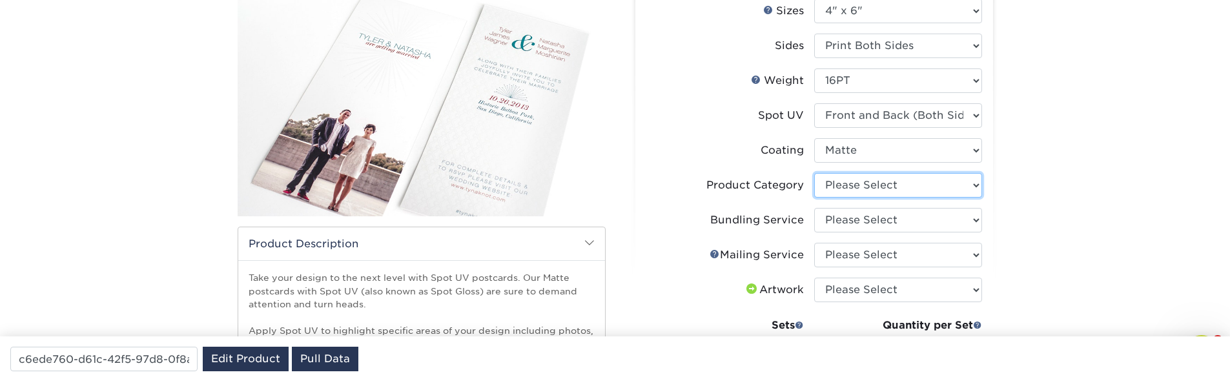
select select "9b7272e0-d6c8-4c3c-8e97-d3a1bcdab858"
click at [814, 173] on select "Please Select Postcards" at bounding box center [898, 185] width 168 height 25
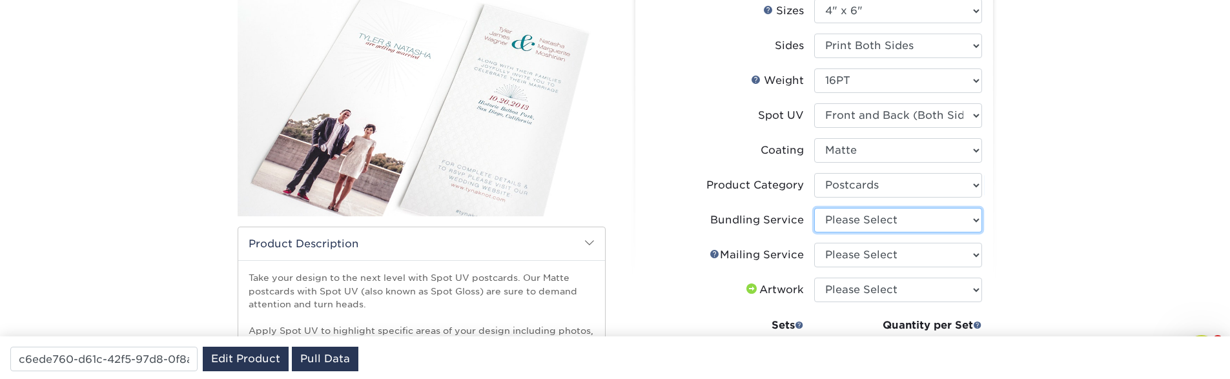
select select "58689abb-25c0-461c-a4c3-a80b627d6649"
click at [814, 208] on select "Please Select No Bundling Services Yes, Bundles of 50 (+2 Days) Yes, Bundles of…" at bounding box center [898, 220] width 168 height 25
select select "3e5e9bdd-d78a-4c28-a41d-fe1407925ca6"
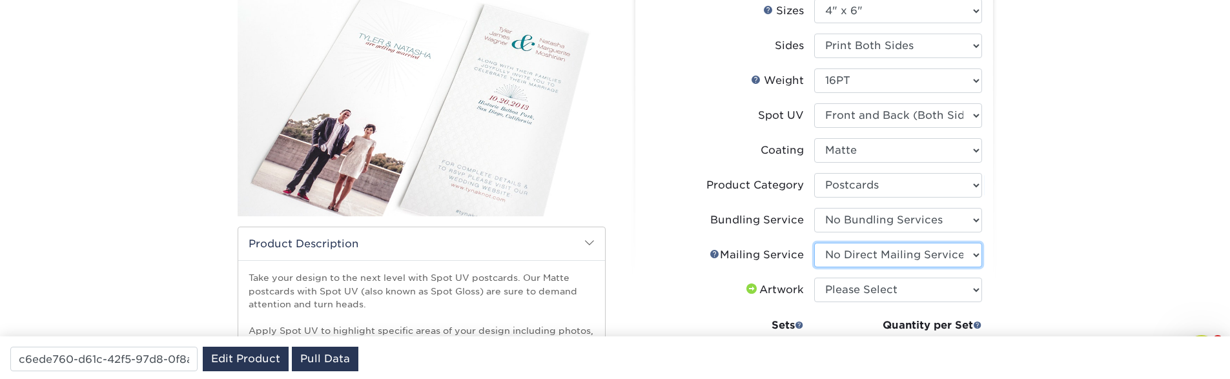
click at [814, 243] on select "Please Select No Direct Mailing Service No, I will mail/stamp/imprint Direct Ma…" at bounding box center [898, 255] width 168 height 25
select select "upload"
click at [814, 278] on select "Please Select I will upload files I need a design - $150" at bounding box center [898, 290] width 168 height 25
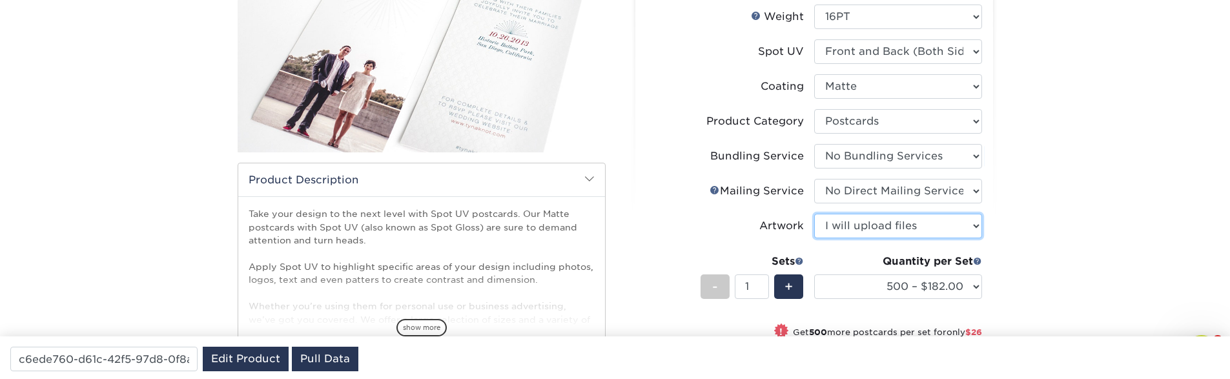
scroll to position [322, 0]
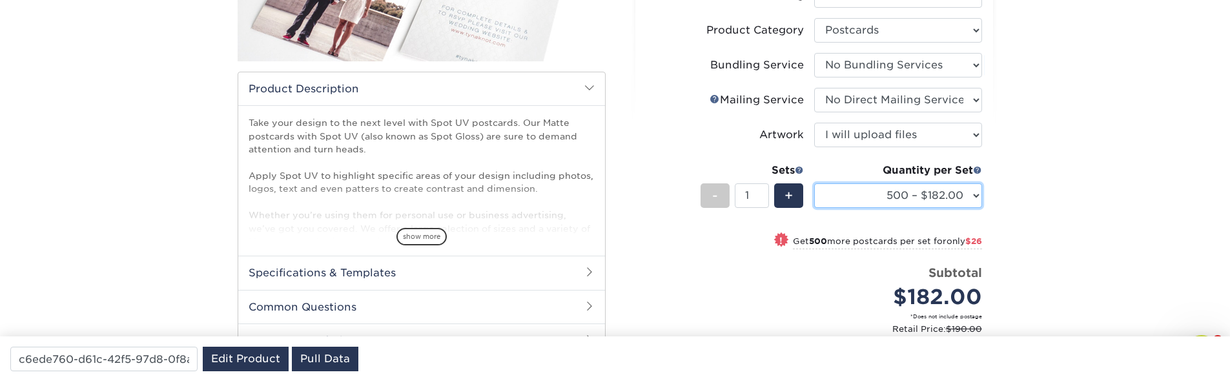
select select "1000 – $208.00"
click at [814, 183] on select "500 – $182.00 1000 – $208.00 2500 – $314.00 5000 – $370.00 10000 – $736.00 1500…" at bounding box center [898, 195] width 168 height 25
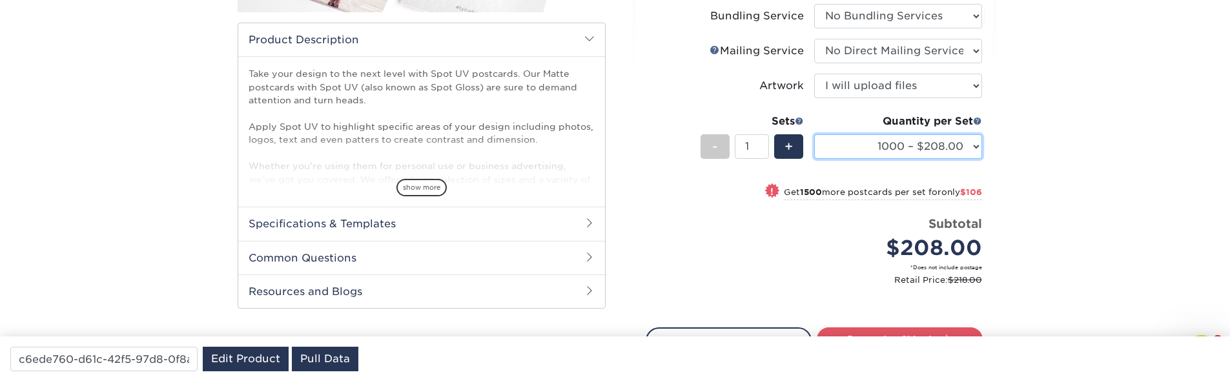
scroll to position [399, 0]
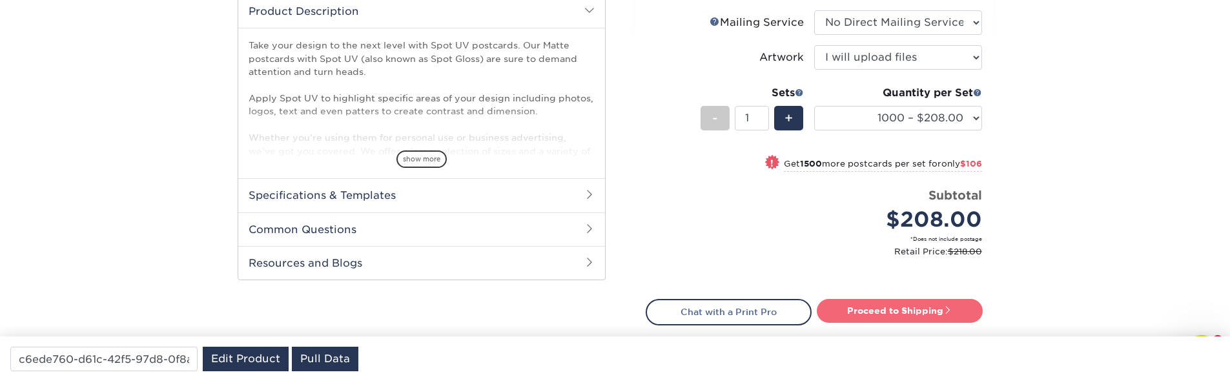
click at [890, 314] on link "Proceed to Shipping" at bounding box center [900, 310] width 166 height 23
type input "Set 1"
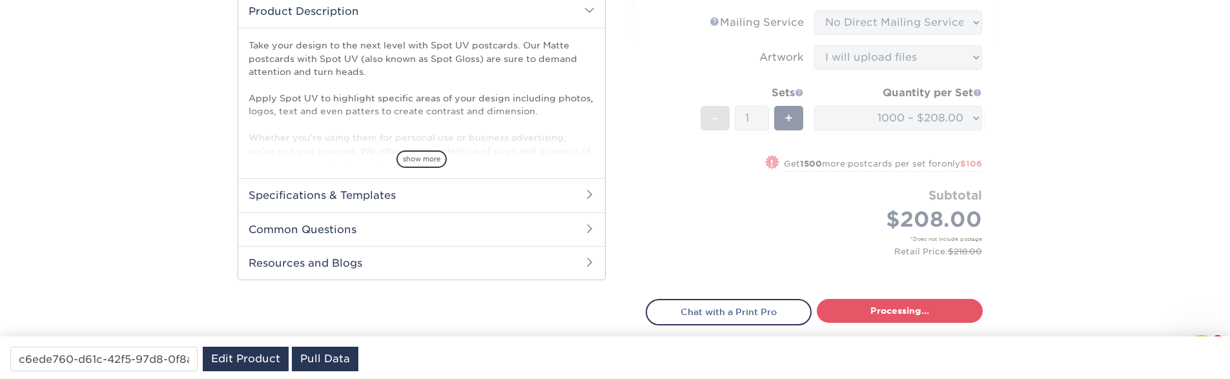
select select "c78a59e1-0713-421c-b09e-89b512ad164a"
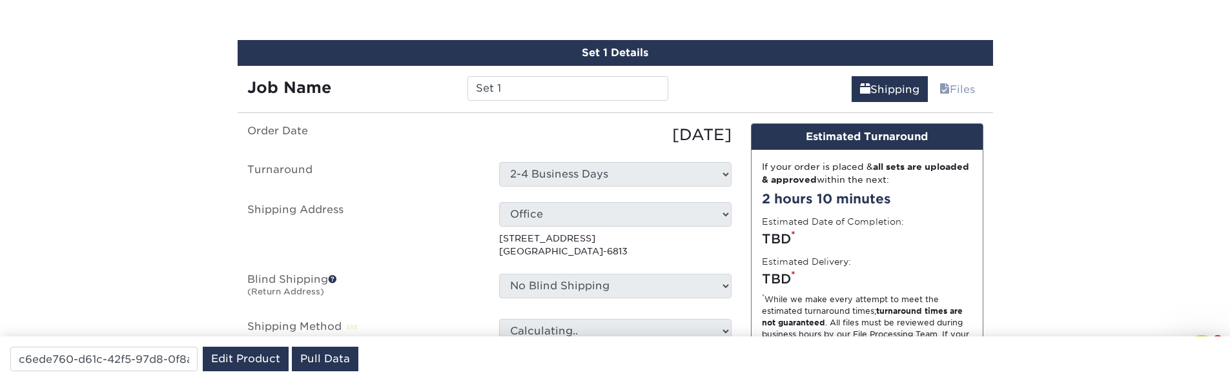
scroll to position [733, 0]
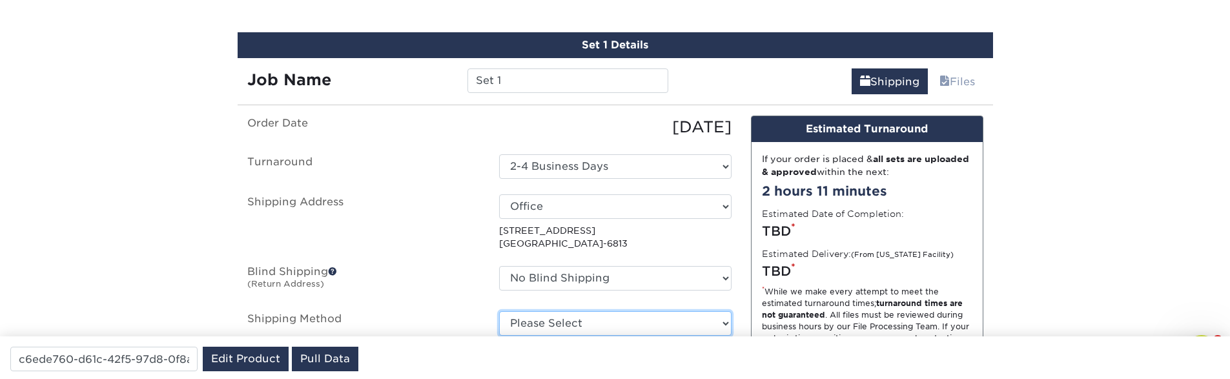
drag, startPoint x: 592, startPoint y: 325, endPoint x: 397, endPoint y: 272, distance: 202.0
click at [397, 272] on ul "Order Date 09/23/2025 Turnaround Select One 2-4 Business Days Shipping Address …" at bounding box center [489, 226] width 484 height 220
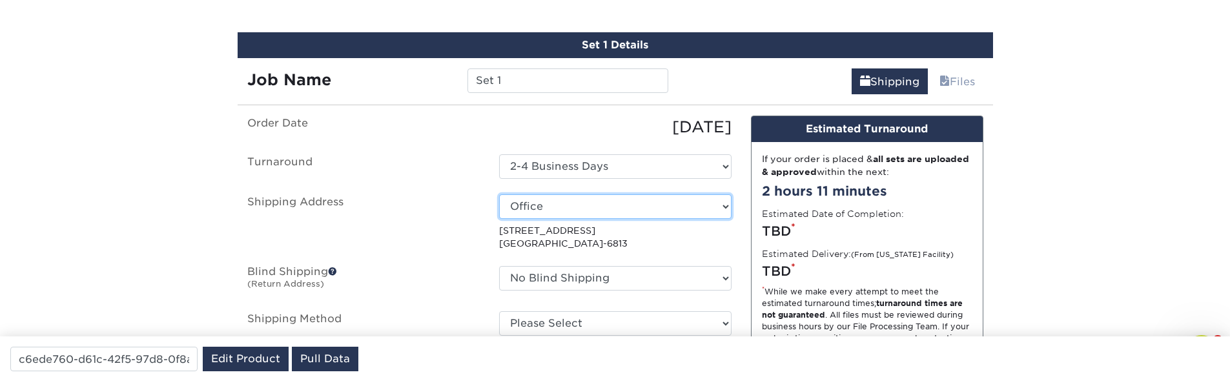
select select "286248"
